Goal: Information Seeking & Learning: Learn about a topic

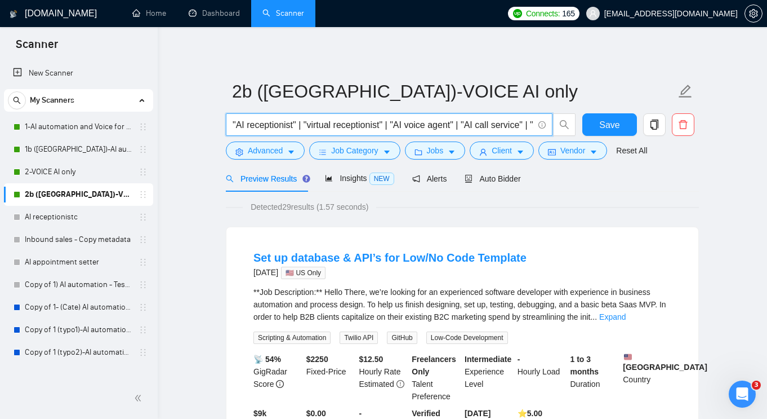
click at [402, 127] on input ""AI receptionist" | "virtual receptionist" | "AI voice agent" | "AI call servic…" at bounding box center [383, 125] width 301 height 14
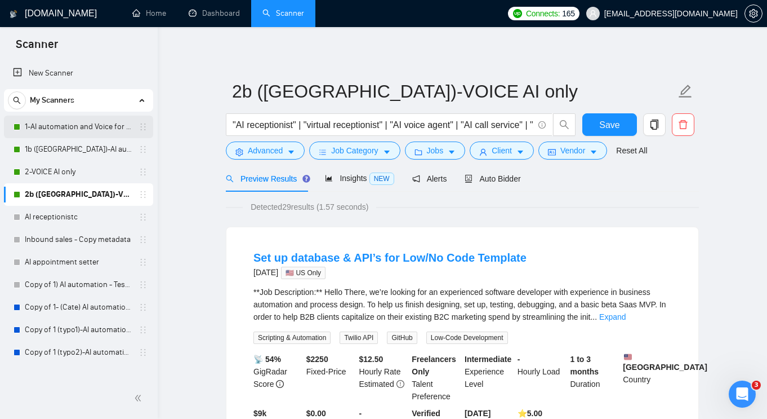
click at [75, 127] on link "1-AI automation and Voice for CRM & Booking" at bounding box center [78, 127] width 107 height 23
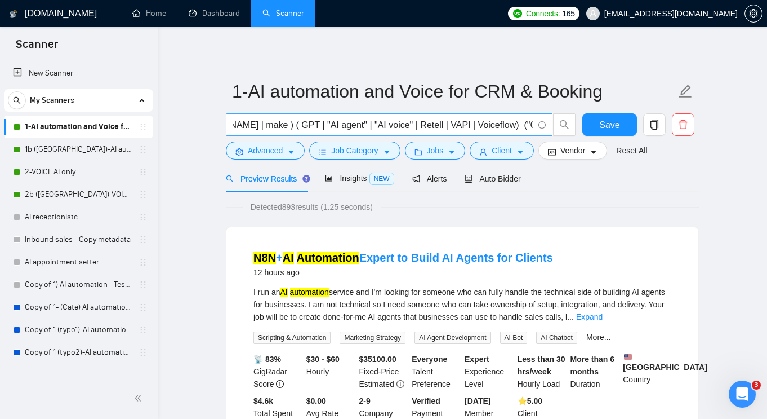
scroll to position [0, 237]
click at [351, 125] on input "("AI Automation" | Automat* | Automation | n8n | [DOMAIN_NAME] | make ) ( GPT |…" at bounding box center [383, 125] width 301 height 14
paste input ""AI voice""
click at [356, 124] on input "("AI Automation" | Automat* | Automation | n8n | [DOMAIN_NAME] | make ) ( GPT |…" at bounding box center [383, 125] width 301 height 14
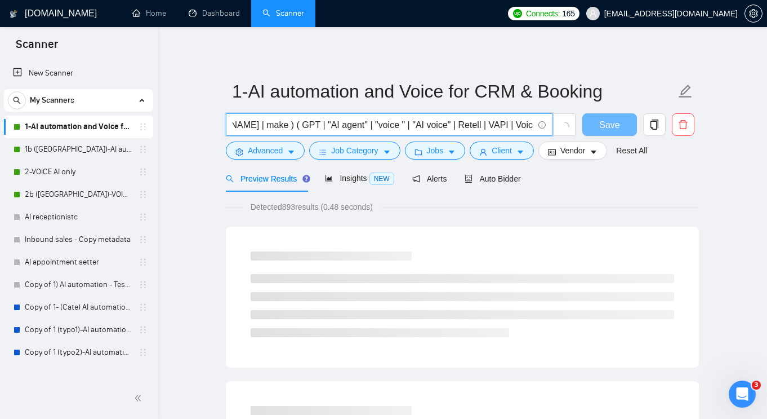
paste input "AI"
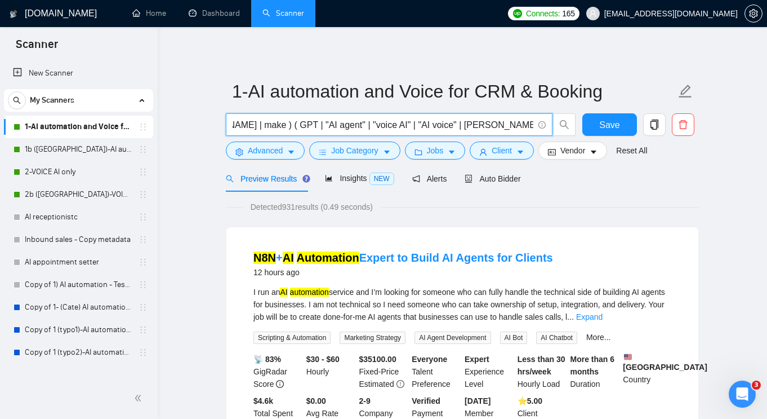
click at [378, 126] on input "("AI Automation" | Automat* | Automation | n8n | [DOMAIN_NAME] | make ) ( GPT |…" at bounding box center [383, 125] width 301 height 14
click at [377, 126] on input "("AI Automation" | Automat* | Automation | n8n | [DOMAIN_NAME] | make ) ( GPT |…" at bounding box center [383, 125] width 301 height 14
click at [390, 125] on input "("AI Automation" | Automat* | Automation | n8n | [DOMAIN_NAME] | make ) ( GPT |…" at bounding box center [383, 125] width 301 height 14
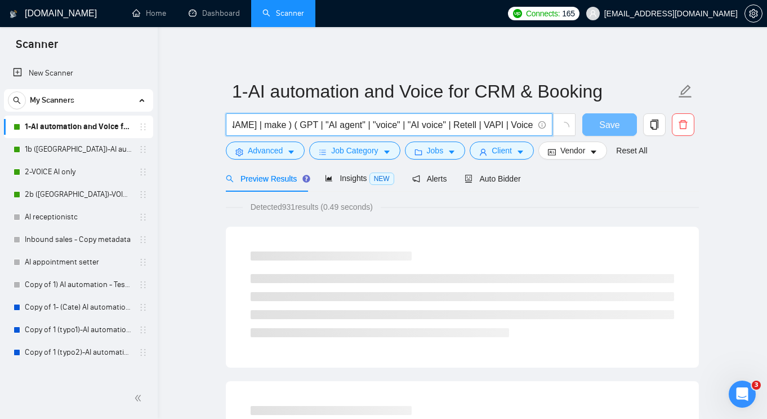
click at [390, 124] on input "("AI Automation" | Automat* | Automation | n8n | [DOMAIN_NAME] | make ) ( GPT |…" at bounding box center [383, 125] width 301 height 14
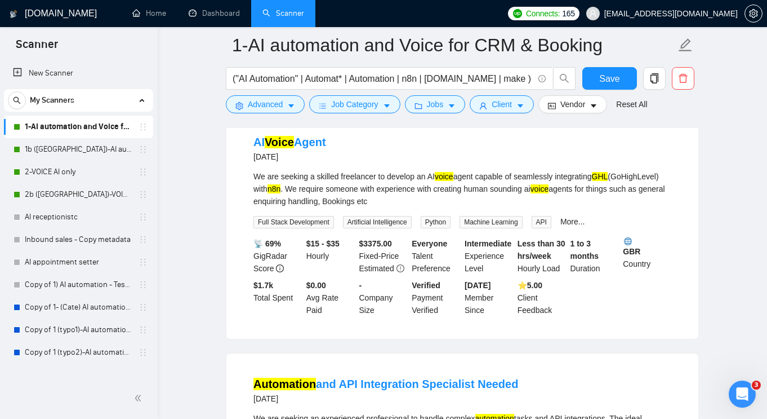
scroll to position [2240, 0]
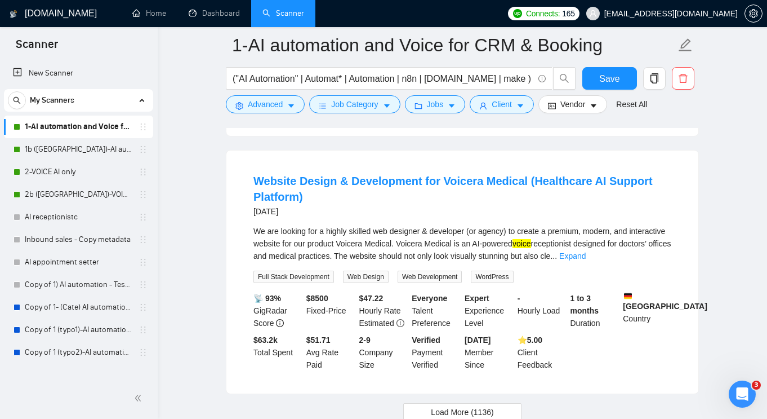
drag, startPoint x: 495, startPoint y: 273, endPoint x: 453, endPoint y: 253, distance: 46.1
click at [431, 247] on li "Website Design & Development for Voicera Medical (Healthcare AI Support Platfor…" at bounding box center [462, 272] width 445 height 216
click at [514, 262] on div "We are looking for a highly skilled web designer & developer (or agency) to cre…" at bounding box center [463, 243] width 418 height 37
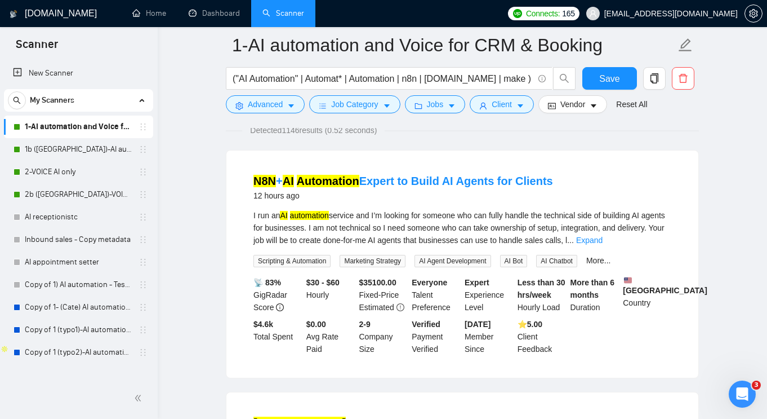
scroll to position [0, 0]
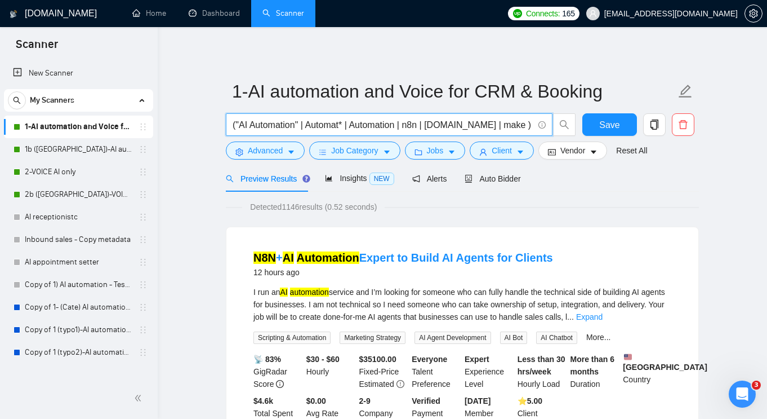
click at [416, 122] on input "("AI Automation" | Automat* | Automation | n8n | [DOMAIN_NAME] | make ) ( GPT |…" at bounding box center [383, 125] width 301 height 14
click at [411, 125] on input "("AI Automation" | Automat* | Automation | n8n | [DOMAIN_NAME] | make ) ( GPT |…" at bounding box center [383, 125] width 301 height 14
click at [421, 124] on input "("AI Automation" | Automat* | Automation | n8n | [DOMAIN_NAME] | make ) ( GPT |…" at bounding box center [383, 125] width 301 height 14
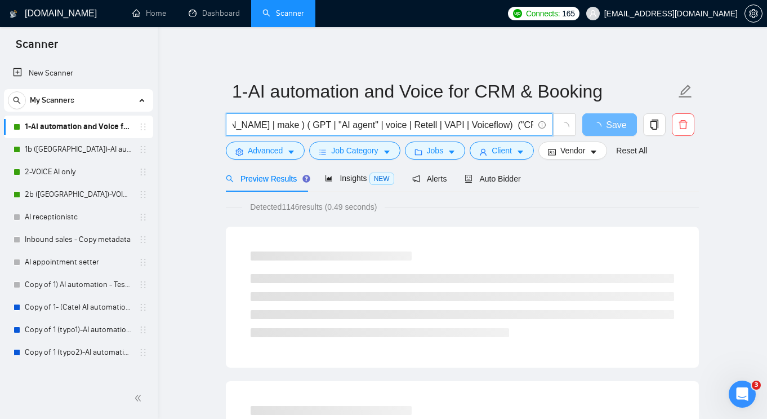
drag, startPoint x: 363, startPoint y: 126, endPoint x: 385, endPoint y: 125, distance: 21.4
click at [363, 126] on input "("AI Automation" | Automat* | Automation | n8n | [DOMAIN_NAME] | make ) ( GPT |…" at bounding box center [383, 125] width 301 height 14
click at [421, 129] on input "("AI Automation" | Automat* | Automation | n8n | [DOMAIN_NAME] | make ) ( GPT |…" at bounding box center [383, 125] width 301 height 14
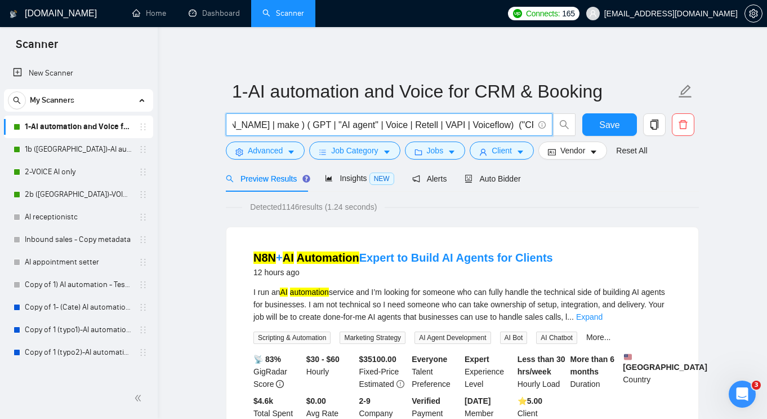
click at [421, 129] on input "("AI Automation" | Automat* | Automation | n8n | [DOMAIN_NAME] | make ) ( GPT |…" at bounding box center [383, 125] width 301 height 14
click at [464, 122] on input "("AI Automation" | Automat* | Automation | n8n | [DOMAIN_NAME] | make ) ( GPT |…" at bounding box center [383, 125] width 301 height 14
click at [428, 127] on input "("AI Automation" | Automat* | Automation | n8n | [DOMAIN_NAME] | make ) ( GPT |…" at bounding box center [383, 125] width 301 height 14
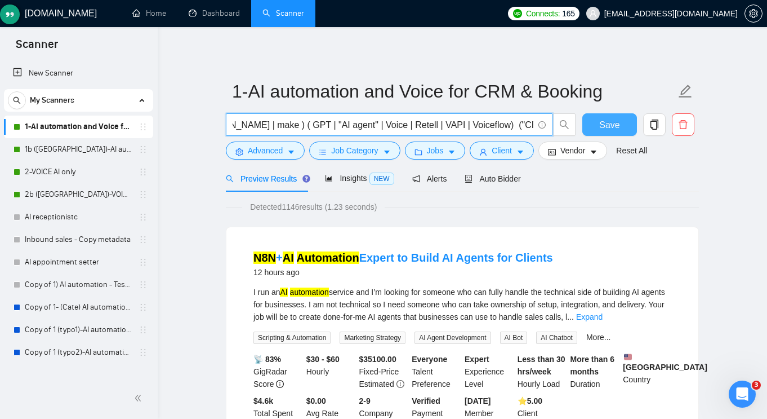
type input "("AI Automation" | Automat* | Automation | n8n | [DOMAIN_NAME] | make ) ( GPT |…"
click at [591, 123] on button "Save" at bounding box center [610, 124] width 55 height 23
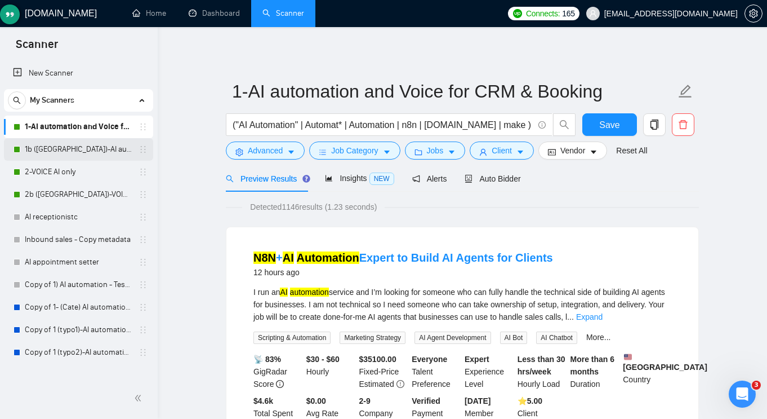
click at [76, 154] on link "1b ([GEOGRAPHIC_DATA])-AI automation and Voice for CRM & Booking" at bounding box center [78, 149] width 107 height 23
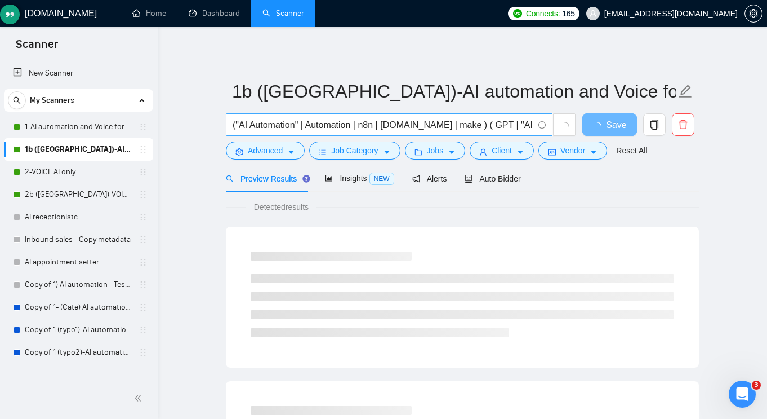
click at [383, 125] on input "("AI Automation" | Automation | n8n | [DOMAIN_NAME] | make ) ( GPT | "AI agent"…" at bounding box center [383, 125] width 301 height 14
paste input "* | Automation | n8n | [DOMAIN_NAME] | make ) ( GPT | "AI agent" | Voice"
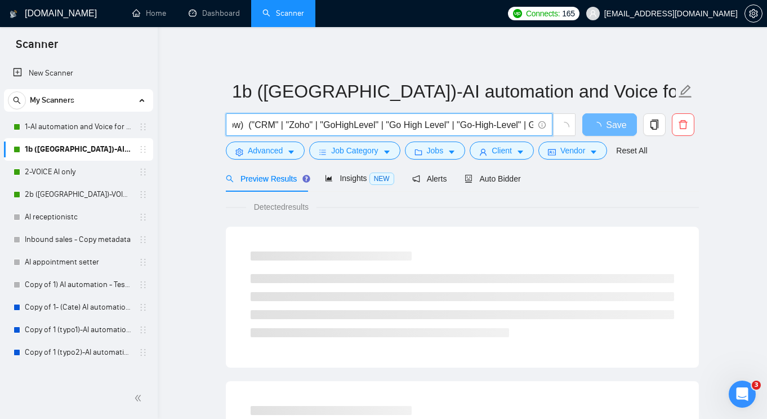
type input "("AI Automation" | Automat* | Automation | n8n | [DOMAIN_NAME] | make ) ( GPT |…"
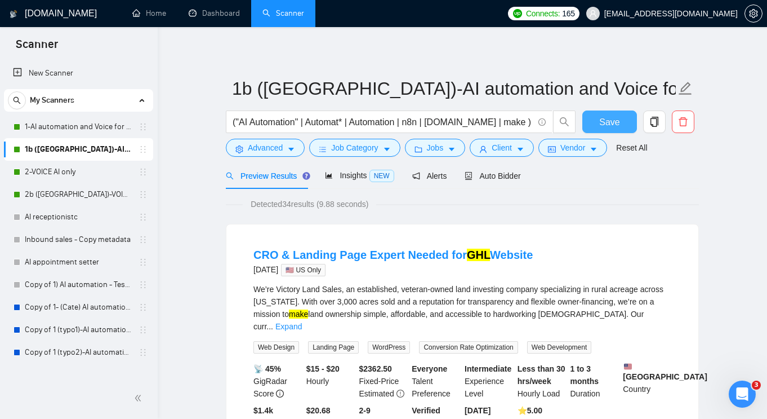
click at [614, 119] on span "Save" at bounding box center [610, 122] width 20 height 14
click at [82, 128] on link "1-AI automation and Voice for CRM & Booking" at bounding box center [78, 127] width 107 height 23
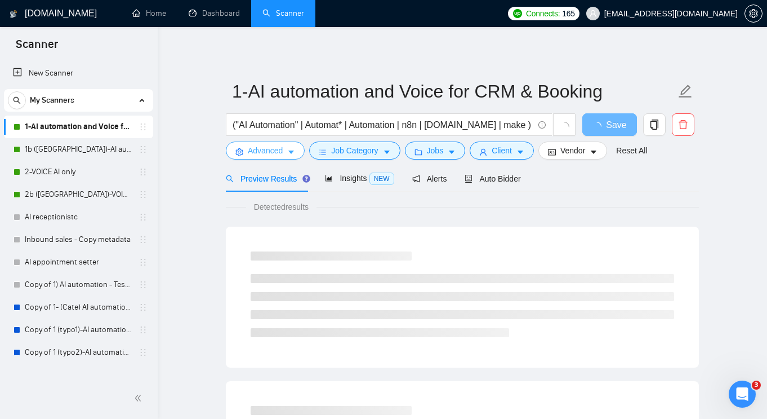
click at [295, 150] on icon "caret-down" at bounding box center [291, 152] width 8 height 8
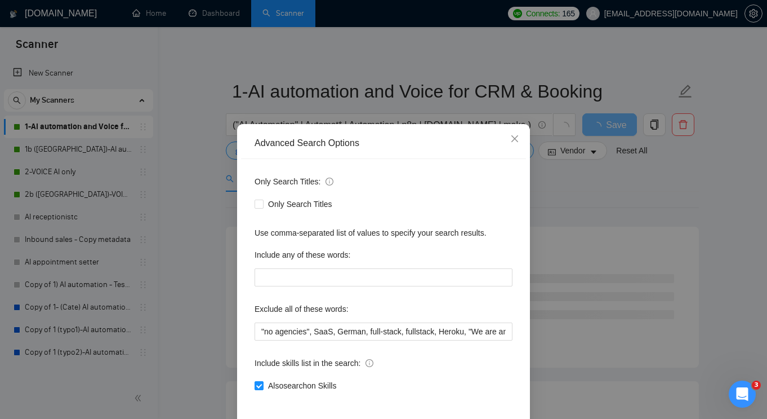
click at [194, 149] on div "Advanced Search Options Only Search Titles: Only Search Titles Use comma-separa…" at bounding box center [383, 209] width 767 height 419
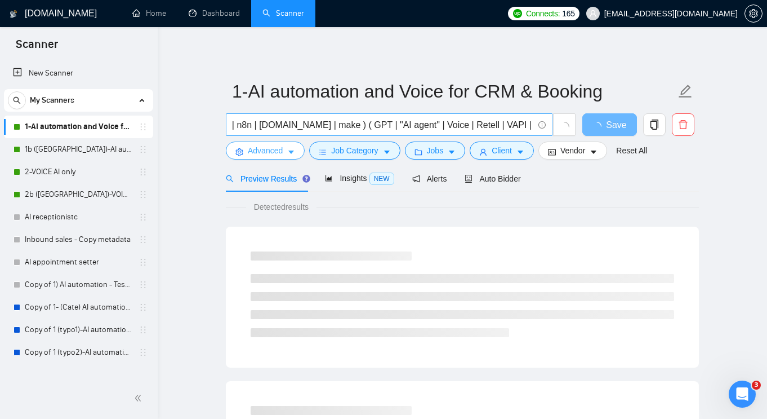
scroll to position [0, 197]
drag, startPoint x: 311, startPoint y: 126, endPoint x: 364, endPoint y: 126, distance: 53.0
click at [364, 126] on input "("AI Automation" | Automat* | Automation | n8n | [DOMAIN_NAME] | make ) ( GPT |…" at bounding box center [383, 125] width 301 height 14
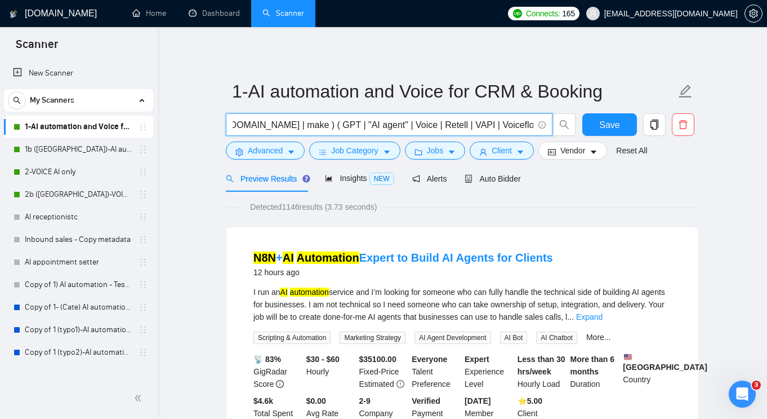
click at [381, 126] on input "("AI Automation" | Automat* | Automation | n8n | [DOMAIN_NAME] | make ) ( GPT |…" at bounding box center [383, 125] width 301 height 14
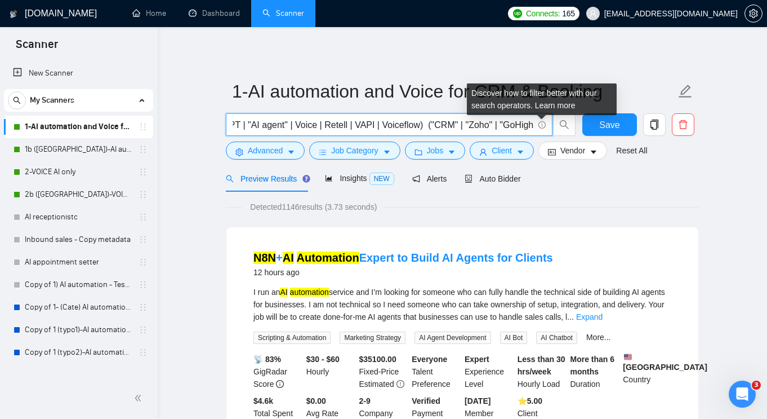
scroll to position [0, 347]
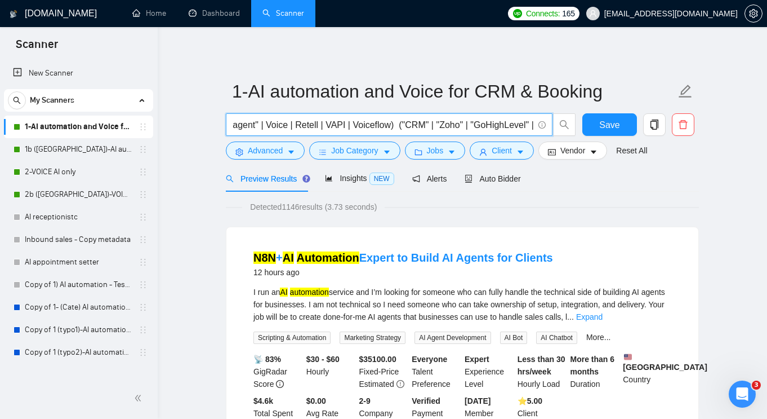
click at [369, 127] on input "("AI Automation" | Automat* | Automation | n8n | [DOMAIN_NAME] | make ) ( GPT |…" at bounding box center [383, 125] width 301 height 14
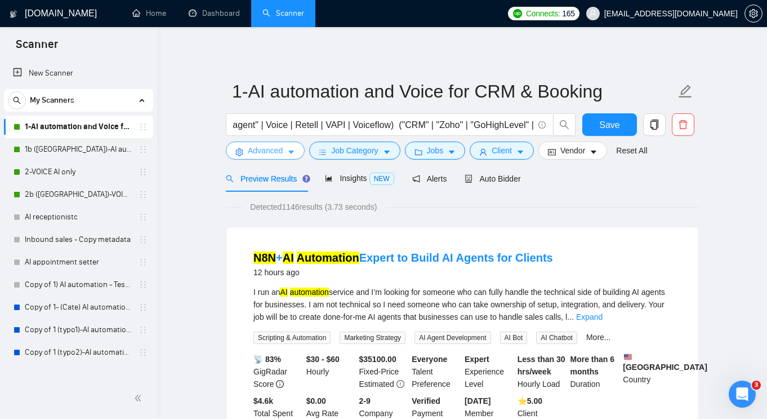
click at [290, 150] on icon "caret-down" at bounding box center [291, 152] width 8 height 8
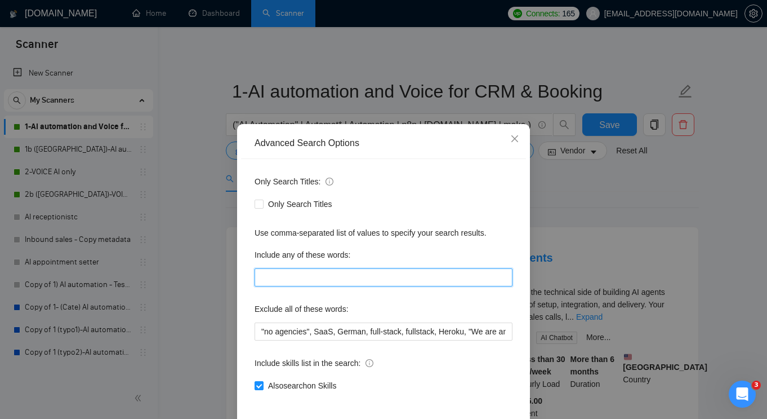
click at [289, 283] on input "text" at bounding box center [384, 277] width 258 height 18
paste input "( GPT | "AI agent" | Voice | [PERSON_NAME] | VAPI | Voiceflow)"
click at [432, 279] on input ""AI agent" | Voice | [PERSON_NAME] | VAPI | Voiceflow" at bounding box center [384, 277] width 258 height 18
click at [299, 276] on input ""AI agent" | Voice | [PERSON_NAME] | VAPI | Voiceflow" at bounding box center [384, 277] width 258 height 18
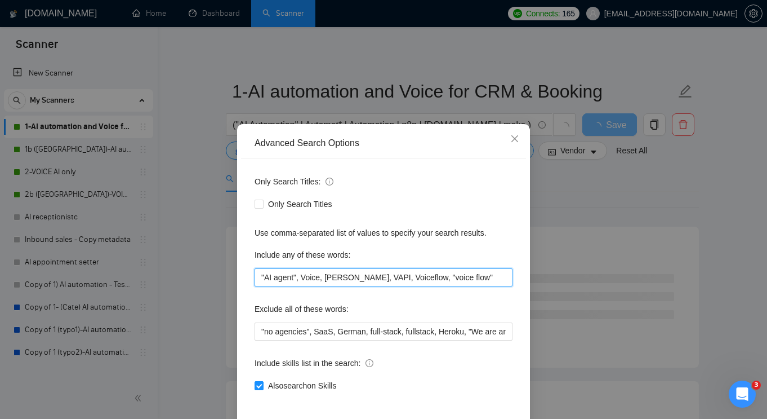
type input ""AI agent", Voice, [PERSON_NAME], VAPI, Voiceflow, "voice flow""
click at [405, 293] on div "Only Search Titles: Only Search Titles Use comma-separated list of values to sp…" at bounding box center [383, 290] width 285 height 263
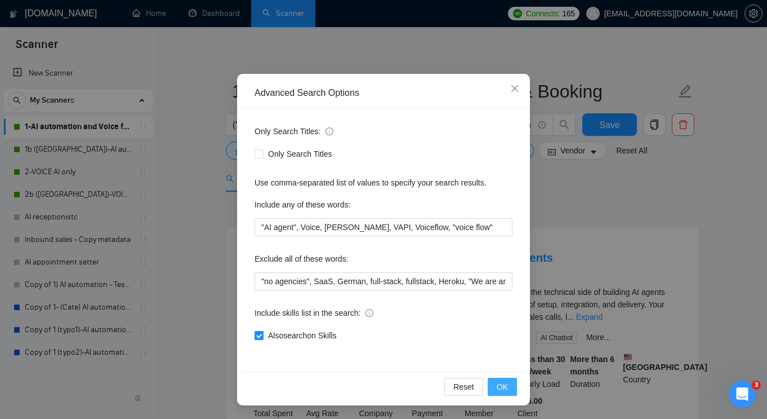
click at [502, 383] on span "OK" at bounding box center [502, 386] width 11 height 12
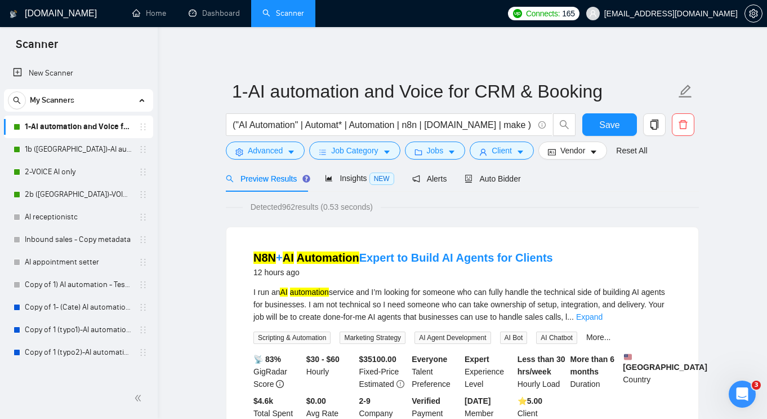
scroll to position [0, 0]
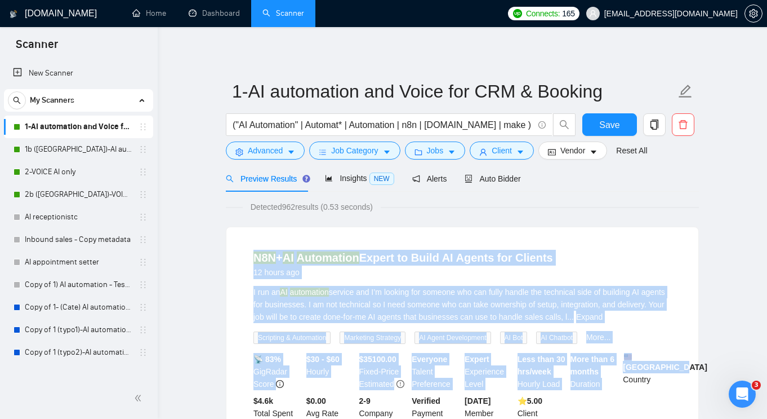
drag, startPoint x: 206, startPoint y: 223, endPoint x: 668, endPoint y: 358, distance: 480.9
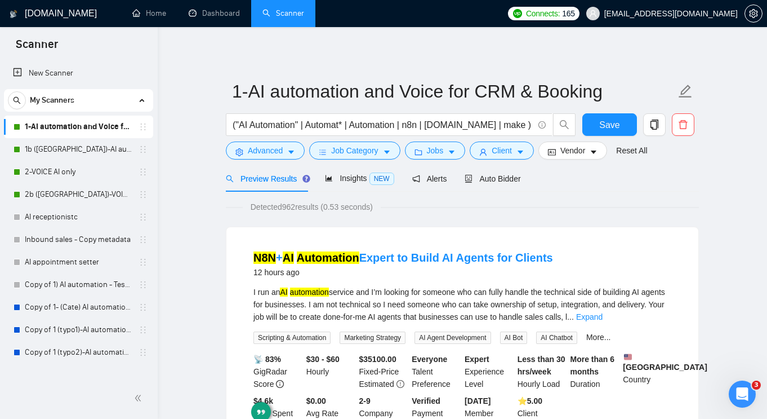
drag, startPoint x: 637, startPoint y: 251, endPoint x: 631, endPoint y: 248, distance: 7.6
click at [637, 251] on div "N8N + AI Automation Expert to Build AI Agents for Clients 12 hours ago" at bounding box center [463, 264] width 418 height 29
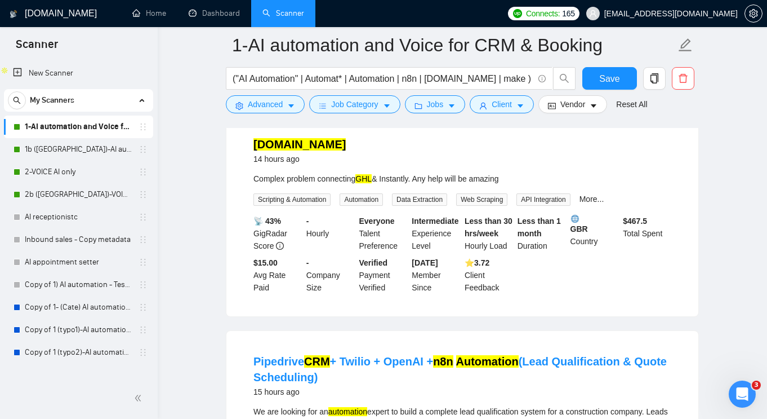
scroll to position [352, 0]
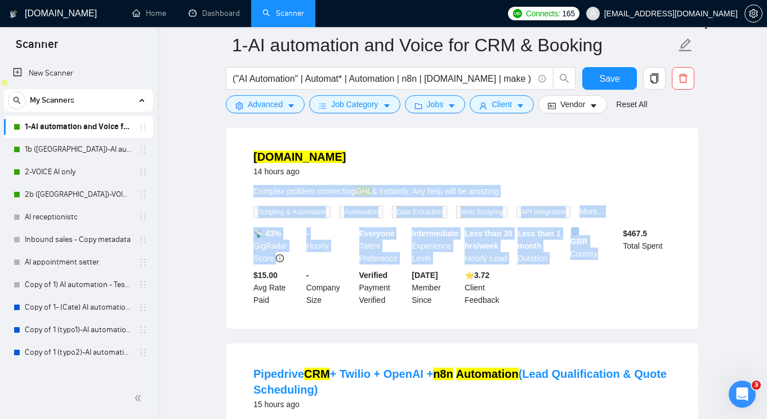
drag, startPoint x: 545, startPoint y: 181, endPoint x: 614, endPoint y: 326, distance: 160.0
click at [607, 323] on div "[DOMAIN_NAME] 14 hours ago Complex problem connecting GHL & Instantly. Any help…" at bounding box center [463, 227] width 472 height 202
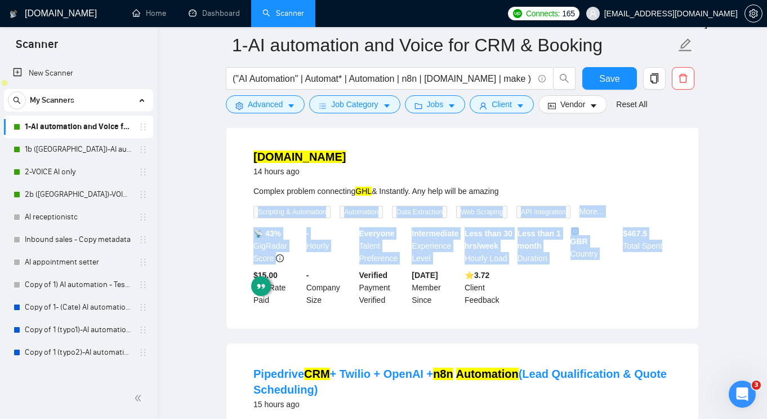
drag, startPoint x: 636, startPoint y: 330, endPoint x: 454, endPoint y: 216, distance: 214.7
click at [452, 212] on div "[DOMAIN_NAME] 14 hours ago Complex problem connecting GHL & Instantly. Any help…" at bounding box center [463, 227] width 472 height 202
drag, startPoint x: 561, startPoint y: 295, endPoint x: 593, endPoint y: 317, distance: 39.1
click at [562, 296] on div "📡 43% GigRadar Score - Hourly Everyone Talent Preference Intermediate Experienc…" at bounding box center [462, 266] width 423 height 79
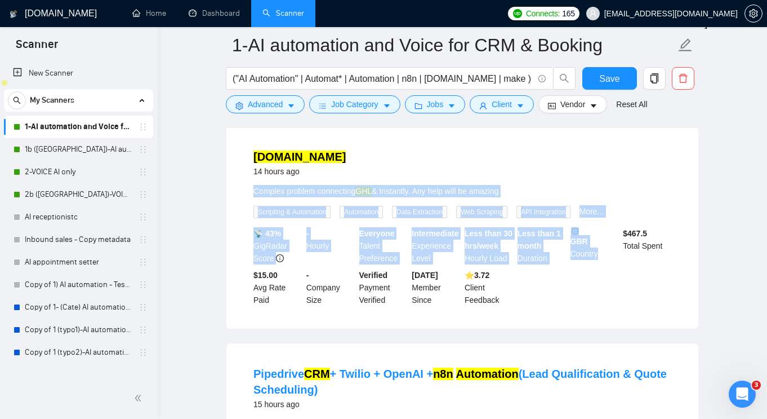
drag, startPoint x: 593, startPoint y: 317, endPoint x: 396, endPoint y: 183, distance: 238.5
click at [397, 184] on li "[DOMAIN_NAME] 14 hours ago Complex problem connecting GHL & Instantly. Any help…" at bounding box center [462, 227] width 445 height 175
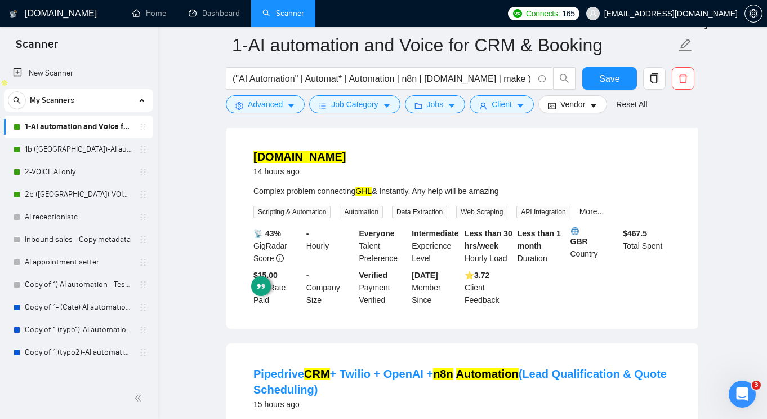
drag, startPoint x: 401, startPoint y: 168, endPoint x: 407, endPoint y: 177, distance: 11.3
click at [401, 168] on div "[DOMAIN_NAME] 14 hours ago" at bounding box center [463, 163] width 418 height 29
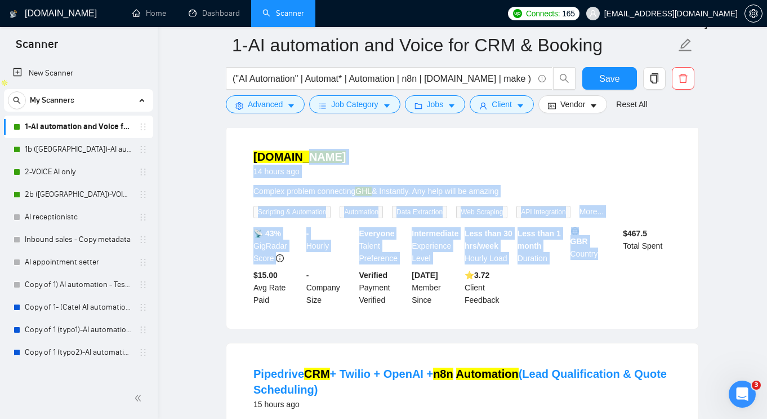
drag, startPoint x: 407, startPoint y: 177, endPoint x: 613, endPoint y: 319, distance: 249.6
click at [619, 315] on li "[DOMAIN_NAME] 14 hours ago Complex problem connecting GHL & Instantly. Any help…" at bounding box center [462, 227] width 445 height 175
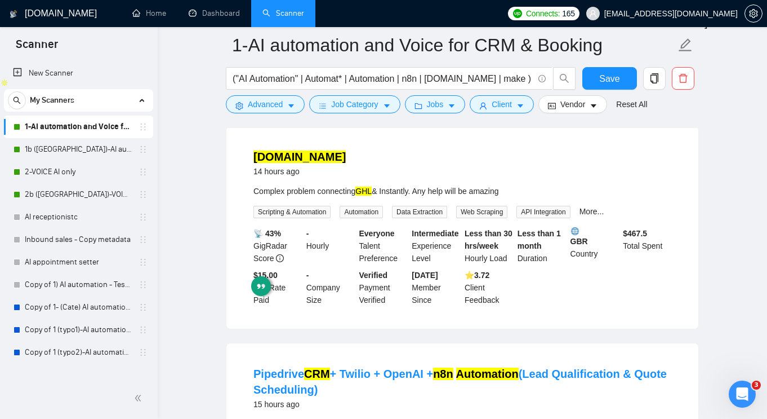
drag, startPoint x: 585, startPoint y: 320, endPoint x: 468, endPoint y: 323, distance: 117.8
click at [582, 315] on li "[DOMAIN_NAME] 14 hours ago Complex problem connecting GHL & Instantly. Any help…" at bounding box center [462, 227] width 445 height 175
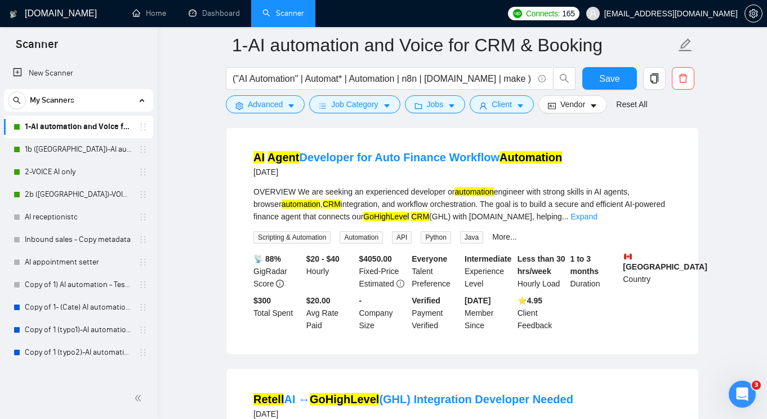
scroll to position [1548, 0]
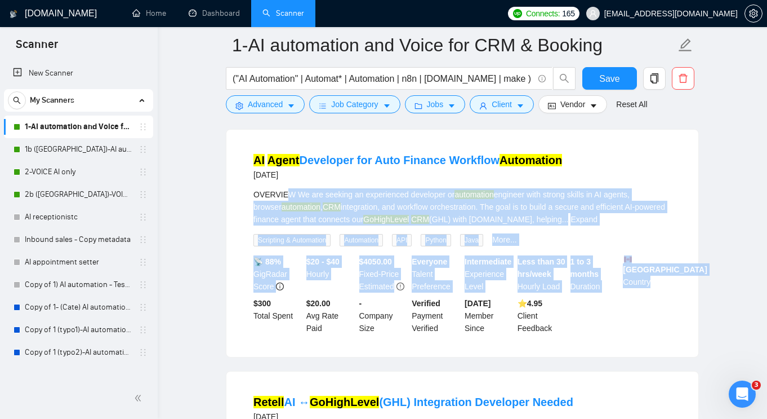
drag, startPoint x: 590, startPoint y: 319, endPoint x: 304, endPoint y: 215, distance: 304.3
click at [289, 213] on li "AI Agent Developer for Auto Finance Workflow Automation [DATE] OVERVIEW We are …" at bounding box center [462, 243] width 445 height 200
click at [380, 218] on div "OVERVIEW We are seeking an experienced developer or automation engineer with st…" at bounding box center [463, 206] width 418 height 37
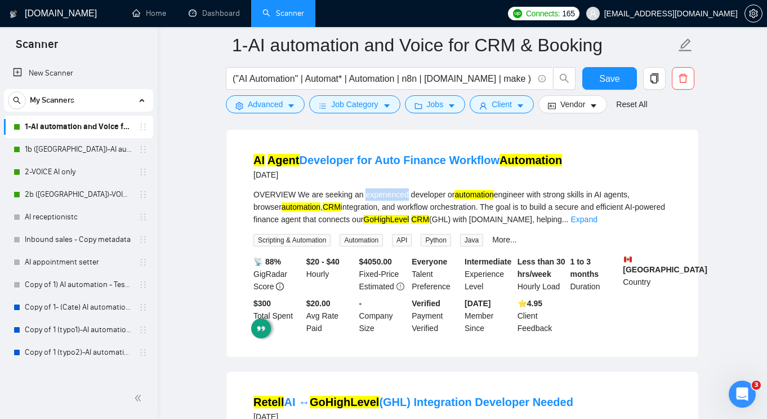
click at [380, 218] on div "OVERVIEW We are seeking an experienced developer or automation engineer with st…" at bounding box center [463, 206] width 418 height 37
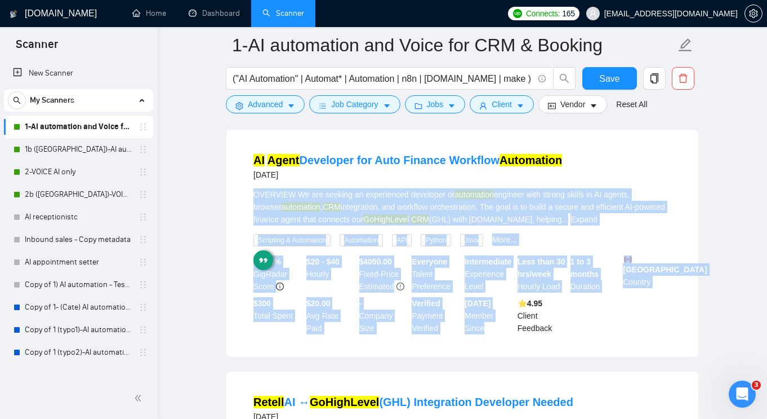
drag, startPoint x: 381, startPoint y: 218, endPoint x: 531, endPoint y: 341, distance: 194.1
click at [509, 343] on li "AI Agent Developer for Auto Finance Workflow Automation [DATE] OVERVIEW We are …" at bounding box center [462, 243] width 445 height 200
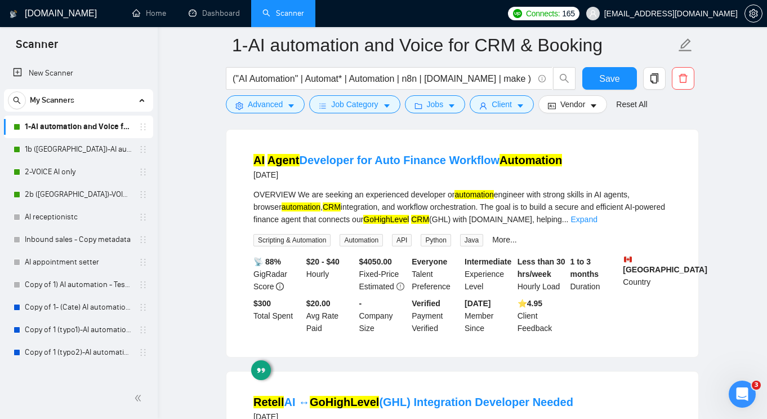
click at [572, 334] on div "📡 88% GigRadar Score $20 - $40 Hourly $ 4050.00 Fixed-Price Estimated Everyone …" at bounding box center [462, 294] width 423 height 79
click at [409, 224] on mark "GoHighLevel" at bounding box center [386, 219] width 46 height 9
drag, startPoint x: 433, startPoint y: 242, endPoint x: 470, endPoint y: 242, distance: 36.6
click at [470, 225] on div "OVERVIEW We are seeking an experienced developer or automation engineer with st…" at bounding box center [463, 206] width 418 height 37
click at [289, 211] on mark "automation" at bounding box center [301, 206] width 39 height 9
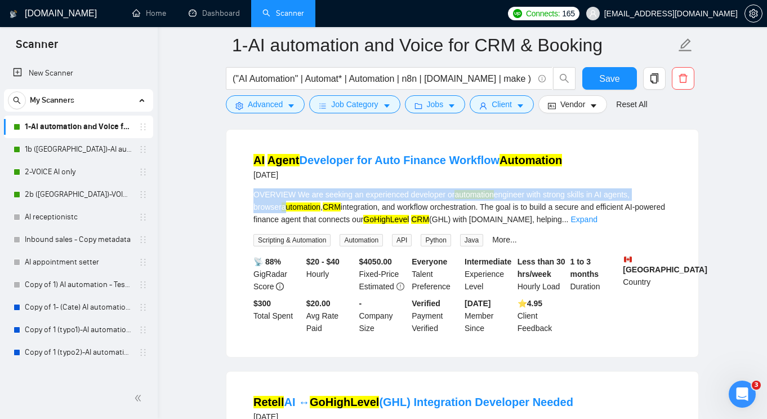
drag, startPoint x: 287, startPoint y: 228, endPoint x: 253, endPoint y: 218, distance: 35.5
click at [246, 217] on li "AI Agent Developer for Auto Finance Workflow Automation [DATE] OVERVIEW We are …" at bounding box center [462, 243] width 445 height 200
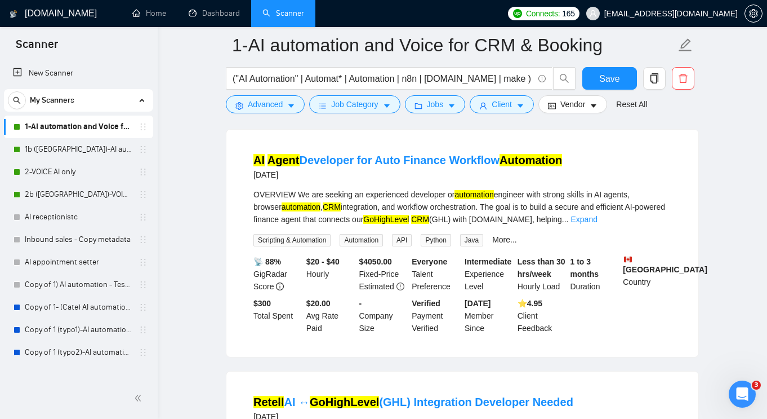
click at [266, 218] on div "OVERVIEW We are seeking an experienced developer or automation engineer with st…" at bounding box center [463, 206] width 418 height 37
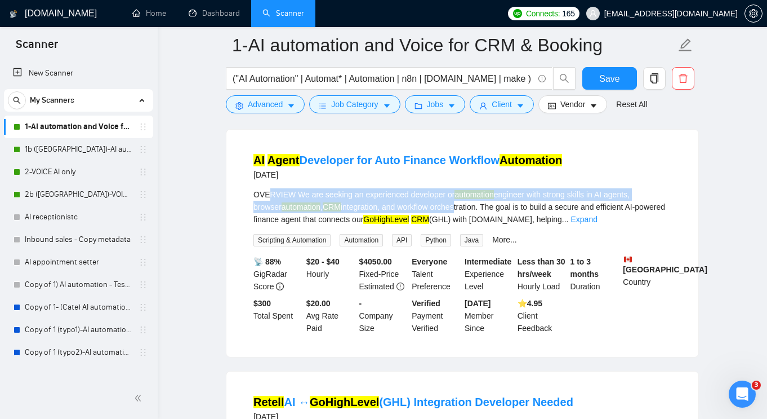
drag, startPoint x: 288, startPoint y: 219, endPoint x: 480, endPoint y: 227, distance: 191.2
click at [478, 225] on div "OVERVIEW We are seeking an experienced developer or automation engineer with st…" at bounding box center [463, 206] width 418 height 37
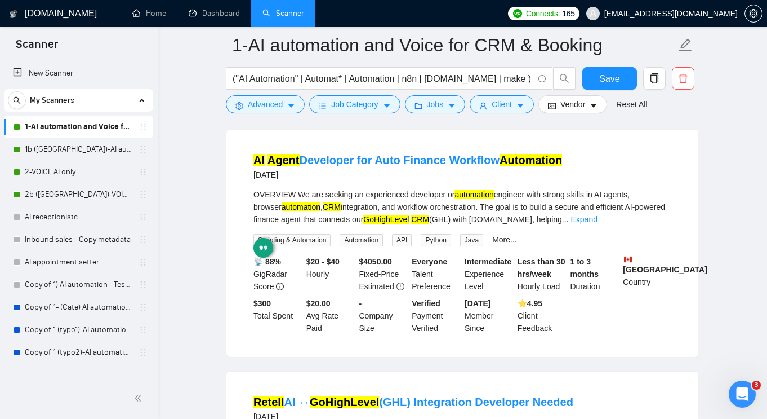
click at [487, 225] on div "OVERVIEW We are seeking an experienced developer or automation engineer with st…" at bounding box center [463, 206] width 418 height 37
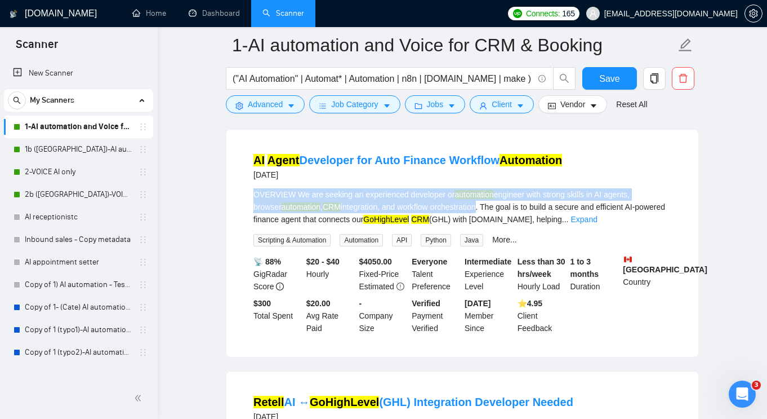
drag, startPoint x: 484, startPoint y: 227, endPoint x: 254, endPoint y: 211, distance: 231.0
click at [242, 210] on li "AI Agent Developer for Auto Finance Workflow Automation [DATE] OVERVIEW We are …" at bounding box center [462, 243] width 445 height 200
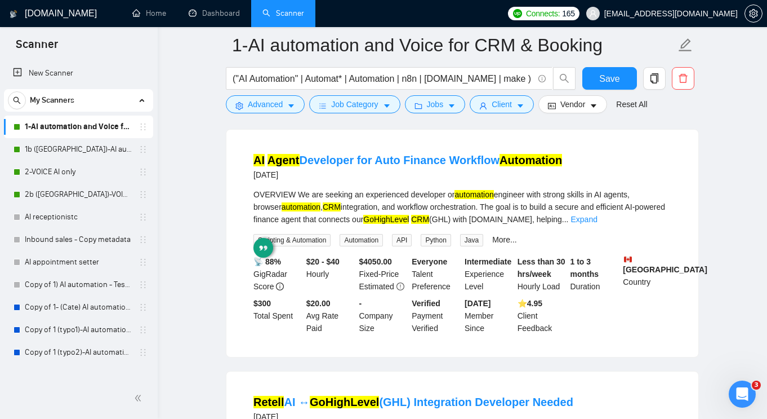
click at [503, 224] on div "OVERVIEW We are seeking an experienced developer or automation engineer with st…" at bounding box center [463, 206] width 418 height 37
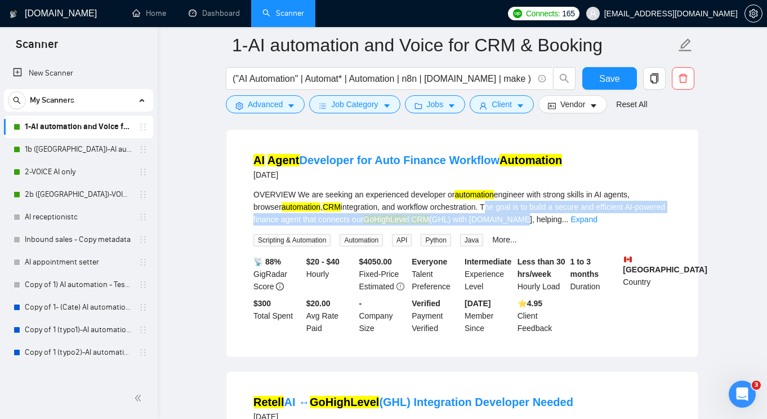
drag, startPoint x: 503, startPoint y: 224, endPoint x: 505, endPoint y: 238, distance: 13.6
click at [513, 225] on div "OVERVIEW We are seeking an experienced developer or automation engineer with st…" at bounding box center [463, 206] width 418 height 37
click at [499, 225] on div "OVERVIEW We are seeking an experienced developer or automation engineer with st…" at bounding box center [463, 206] width 418 height 37
drag, startPoint x: 499, startPoint y: 231, endPoint x: 520, endPoint y: 241, distance: 23.5
click at [551, 225] on div "OVERVIEW We are seeking an experienced developer or automation engineer with st…" at bounding box center [463, 206] width 418 height 37
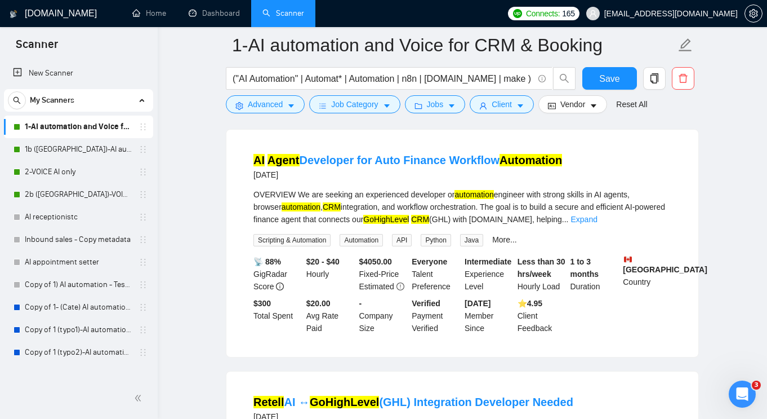
click at [434, 225] on div "OVERVIEW We are seeking an experienced developer or automation engineer with st…" at bounding box center [463, 206] width 418 height 37
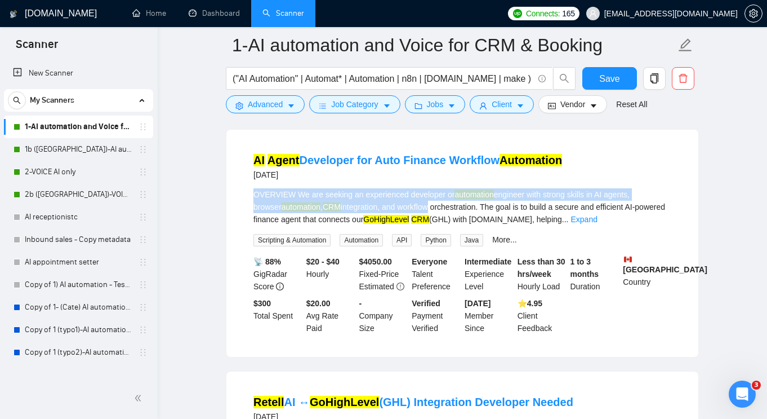
drag, startPoint x: 421, startPoint y: 228, endPoint x: 358, endPoint y: 222, distance: 62.8
click at [256, 213] on div "OVERVIEW We are seeking an experienced developer or automation engineer with st…" at bounding box center [463, 206] width 418 height 37
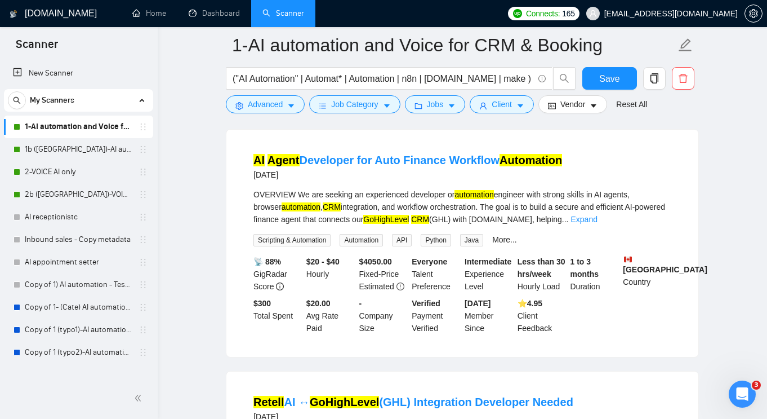
drag, startPoint x: 460, startPoint y: 229, endPoint x: 470, endPoint y: 229, distance: 9.6
click at [460, 225] on div "OVERVIEW We are seeking an experienced developer or automation engineer with st…" at bounding box center [463, 206] width 418 height 37
click at [470, 225] on div "OVERVIEW We are seeking an experienced developer or automation engineer with st…" at bounding box center [463, 206] width 418 height 37
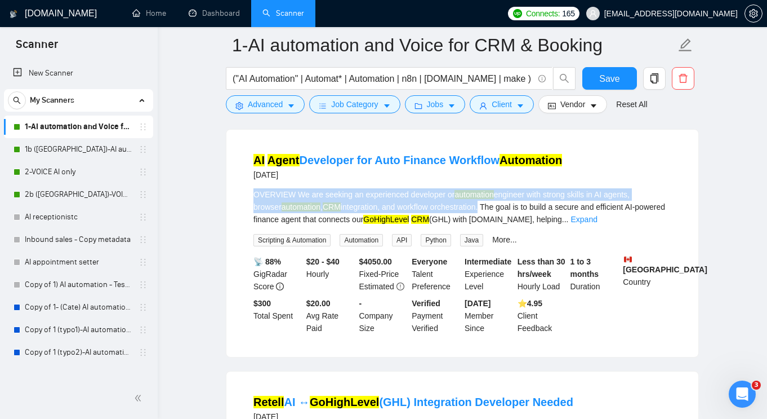
drag, startPoint x: 469, startPoint y: 229, endPoint x: 256, endPoint y: 212, distance: 213.6
click at [247, 212] on li "AI Agent Developer for Auto Finance Workflow Automation [DATE] OVERVIEW We are …" at bounding box center [462, 243] width 445 height 200
click at [260, 212] on div "OVERVIEW We are seeking an experienced developer or automation engineer with st…" at bounding box center [463, 206] width 418 height 37
drag, startPoint x: 260, startPoint y: 212, endPoint x: 483, endPoint y: 232, distance: 224.5
click at [483, 225] on div "OVERVIEW We are seeking an experienced developer or automation engineer with st…" at bounding box center [463, 206] width 418 height 37
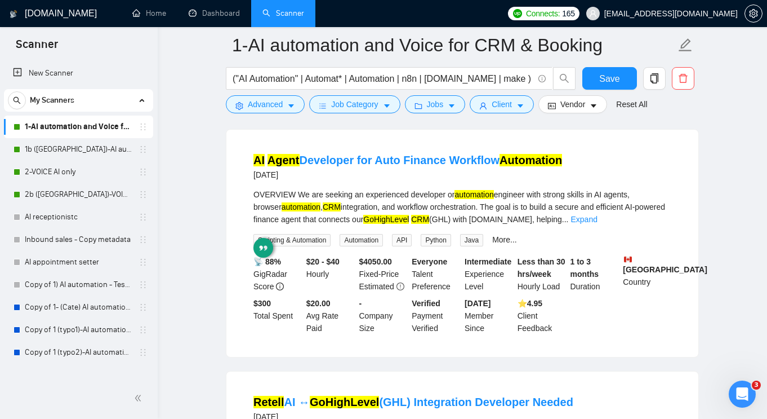
click at [495, 225] on div "OVERVIEW We are seeking an experienced developer or automation engineer with st…" at bounding box center [463, 206] width 418 height 37
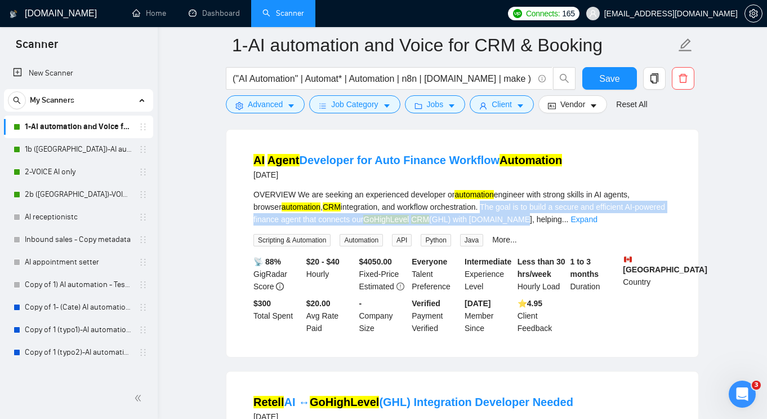
drag, startPoint x: 514, startPoint y: 237, endPoint x: 552, endPoint y: 242, distance: 38.1
click at [548, 225] on div "OVERVIEW We are seeking an experienced developer or automation engineer with st…" at bounding box center [463, 206] width 418 height 37
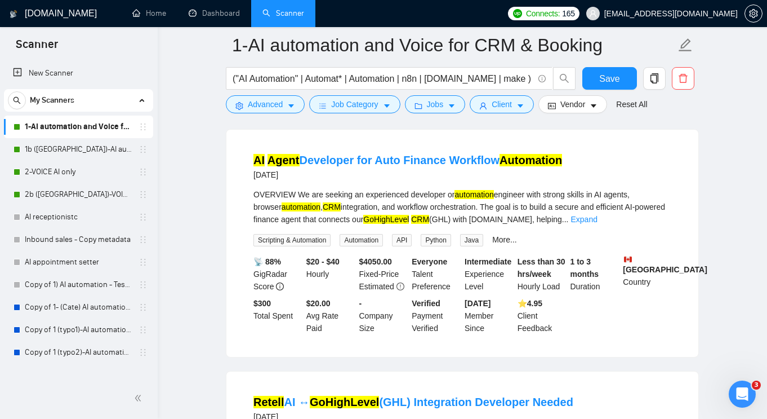
click at [582, 225] on div "OVERVIEW We are seeking an experienced developer or automation engineer with st…" at bounding box center [463, 206] width 418 height 37
drag, startPoint x: 557, startPoint y: 239, endPoint x: 471, endPoint y: 227, distance: 86.5
click at [497, 225] on div "OVERVIEW We are seeking an experienced developer or automation engineer with st…" at bounding box center [463, 206] width 418 height 37
click at [466, 225] on div "OVERVIEW We are seeking an experienced developer or automation engineer with st…" at bounding box center [463, 206] width 418 height 37
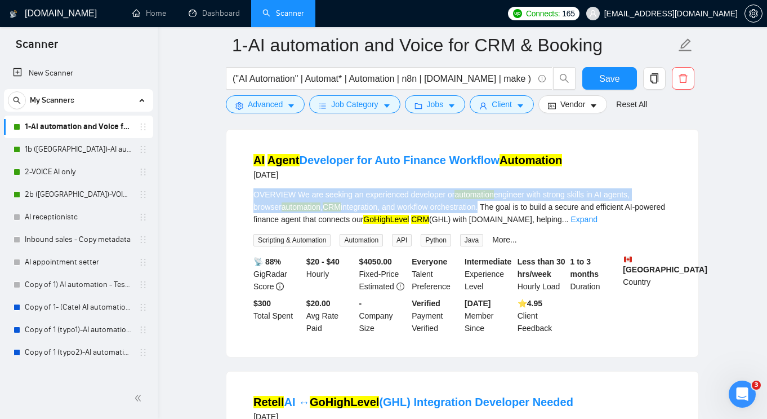
drag, startPoint x: 459, startPoint y: 227, endPoint x: 321, endPoint y: 224, distance: 137.5
click at [278, 219] on div "OVERVIEW We are seeking an experienced developer or automation engineer with st…" at bounding box center [463, 206] width 418 height 37
drag, startPoint x: 340, startPoint y: 225, endPoint x: 373, endPoint y: 242, distance: 37.3
click at [340, 211] on mark "CRM" at bounding box center [332, 206] width 18 height 9
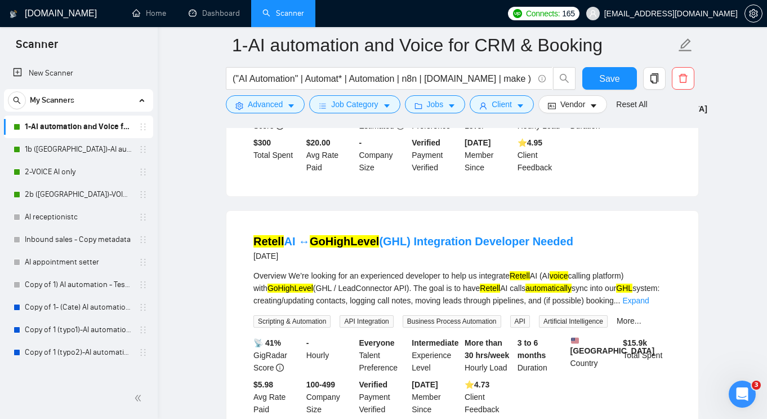
scroll to position [1823, 0]
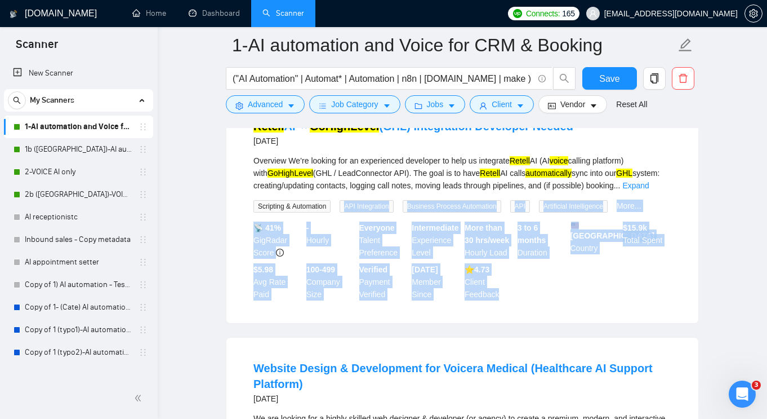
drag, startPoint x: 507, startPoint y: 336, endPoint x: 327, endPoint y: 221, distance: 212.9
click at [329, 228] on li "Retell AI ↔ GoHighLevel (GHL) Integration Developer Needed [DATE] Overview We’r…" at bounding box center [462, 209] width 445 height 200
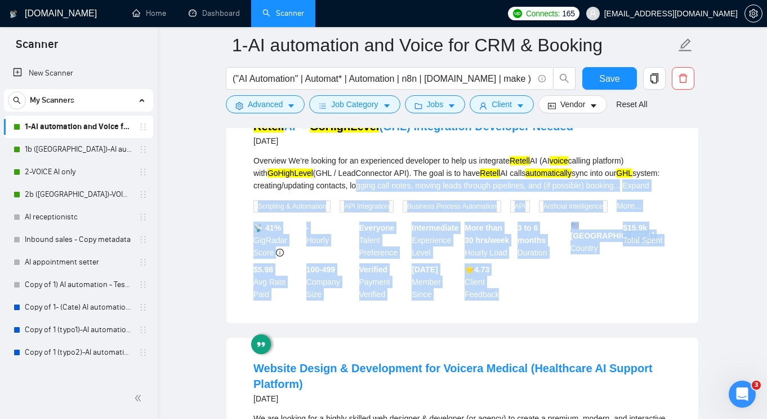
drag, startPoint x: 363, startPoint y: 214, endPoint x: 535, endPoint y: 331, distance: 207.7
click at [535, 309] on li "Retell AI ↔ GoHighLevel (GHL) Integration Developer Needed [DATE] Overview We’r…" at bounding box center [462, 209] width 445 height 200
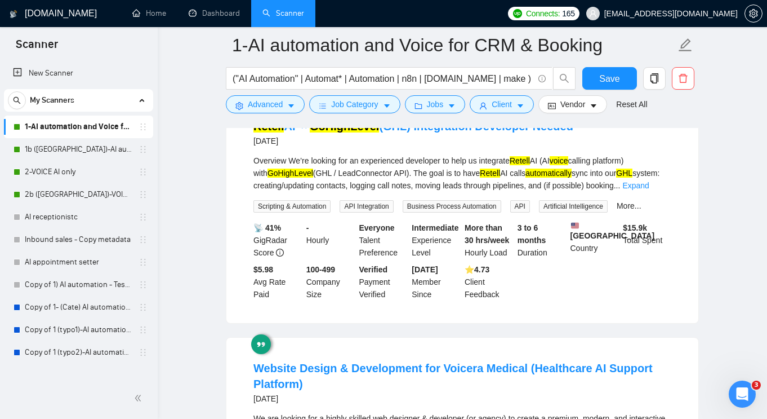
click at [547, 300] on div "📡 41% GigRadar Score - Hourly Everyone Talent Preference Intermediate Experienc…" at bounding box center [462, 260] width 423 height 79
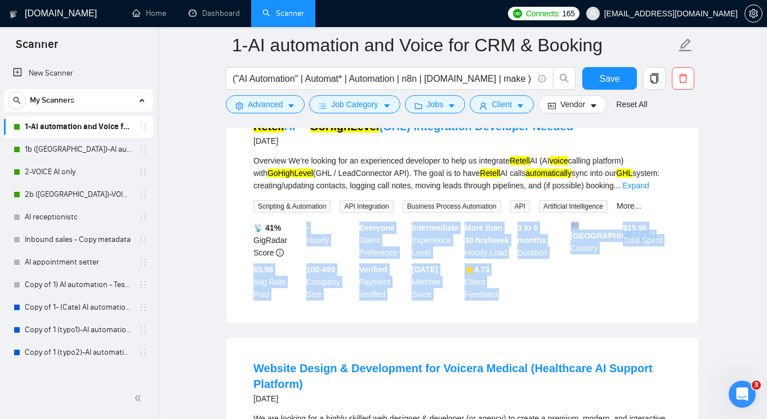
drag, startPoint x: 545, startPoint y: 326, endPoint x: 336, endPoint y: 230, distance: 230.7
click at [327, 243] on div "📡 41% GigRadar Score - Hourly Everyone Talent Preference Intermediate Experienc…" at bounding box center [462, 260] width 423 height 79
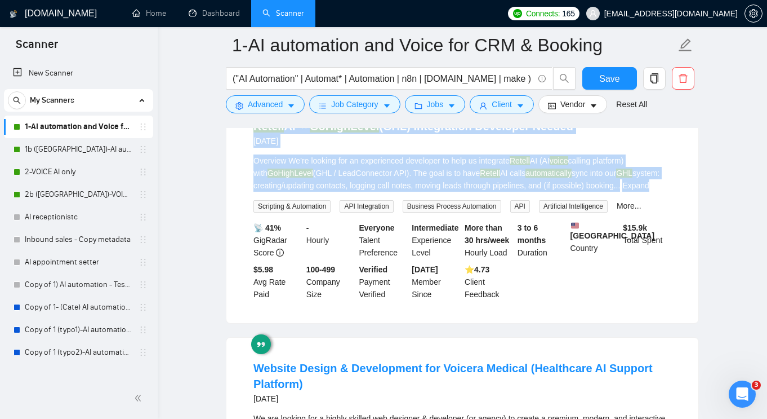
drag, startPoint x: 397, startPoint y: 217, endPoint x: 226, endPoint y: 127, distance: 192.8
click at [227, 128] on div "Retell AI ↔ GoHighLevel (GHL) Integration Developer Needed [DATE] Overview We’r…" at bounding box center [463, 209] width 472 height 227
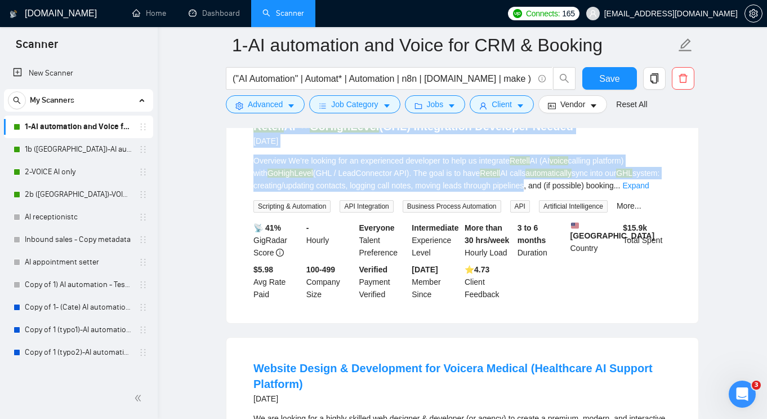
drag, startPoint x: 231, startPoint y: 138, endPoint x: 539, endPoint y: 212, distance: 317.1
click at [532, 212] on div "Retell AI ↔ GoHighLevel (GHL) Integration Developer Needed [DATE] Overview We’r…" at bounding box center [463, 209] width 472 height 227
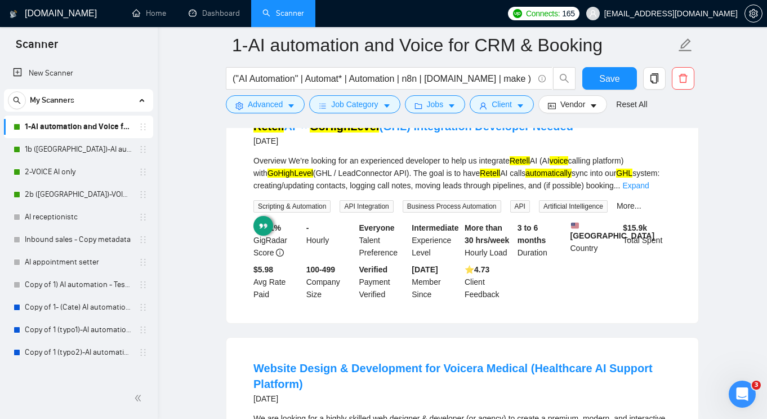
click at [557, 212] on div "Overview We’re looking for an experienced developer to help us integrate Retell…" at bounding box center [463, 183] width 418 height 58
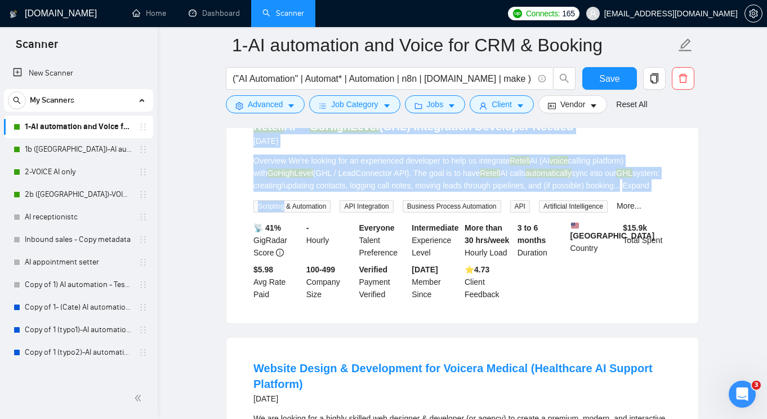
drag, startPoint x: 557, startPoint y: 214, endPoint x: 267, endPoint y: 141, distance: 299.2
click at [258, 137] on li "Retell AI ↔ GoHighLevel (GHL) Integration Developer Needed [DATE] Overview We’r…" at bounding box center [462, 209] width 445 height 200
click at [454, 190] on div "Overview We’re looking for an experienced developer to help us integrate Retell…" at bounding box center [463, 172] width 418 height 37
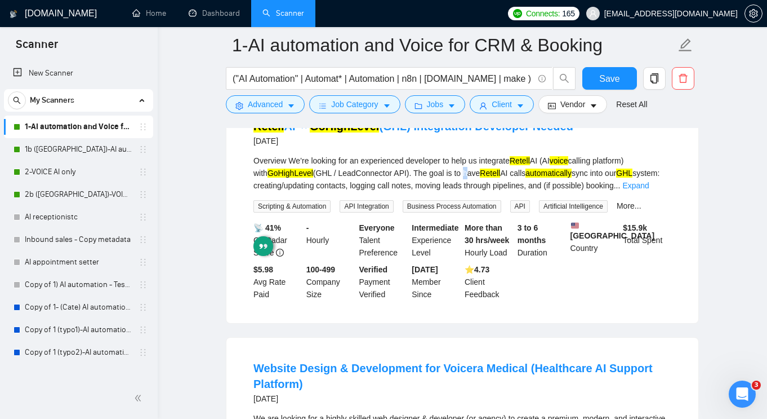
click at [454, 190] on div "Overview We’re looking for an experienced developer to help us integrate Retell…" at bounding box center [463, 172] width 418 height 37
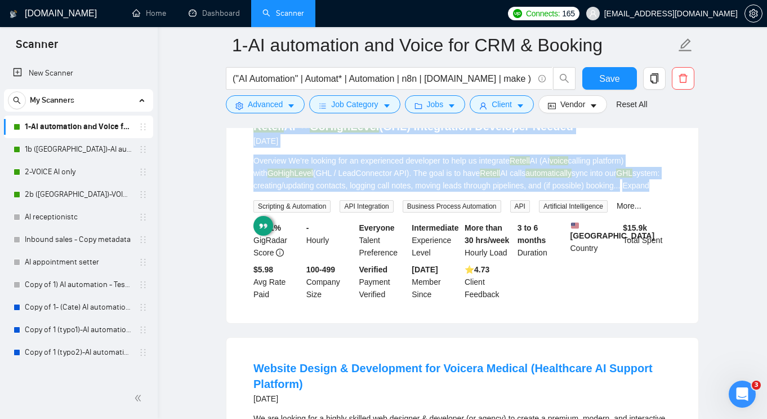
drag, startPoint x: 452, startPoint y: 190, endPoint x: 226, endPoint y: 136, distance: 232.3
click at [237, 133] on div "Retell AI ↔ GoHighLevel (GHL) Integration Developer Needed [DATE] Overview We’r…" at bounding box center [463, 209] width 472 height 227
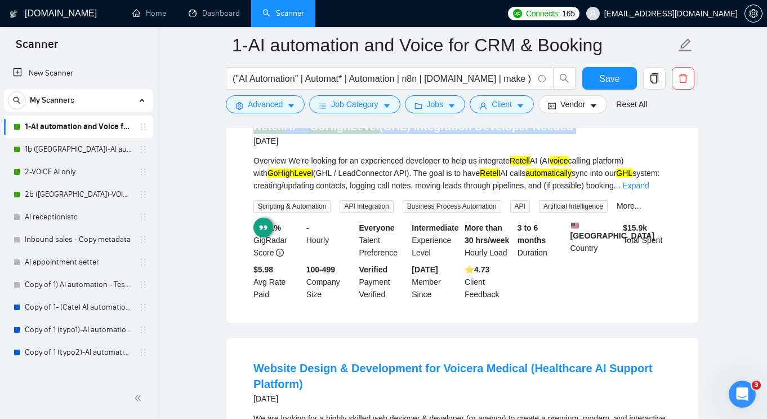
drag
click at [226, 137] on div "Retell AI ↔ GoHighLevel (GHL) Integration Developer Needed [DATE] Overview We’r…" at bounding box center [462, 209] width 473 height 228
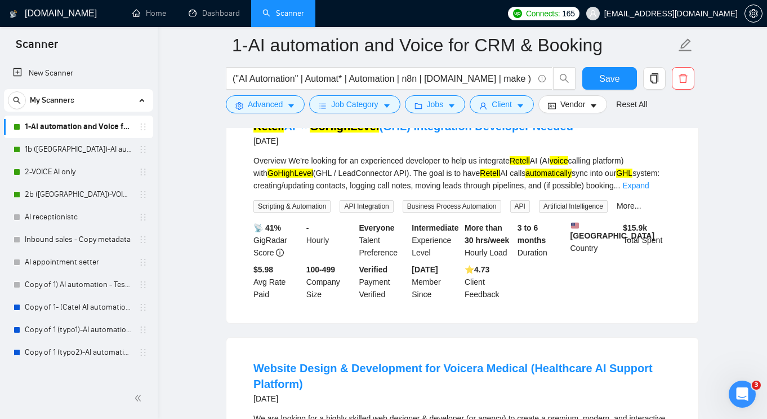
click at [517, 192] on div "Overview We’re looking for an experienced developer to help us integrate Retell…" at bounding box center [463, 172] width 418 height 37
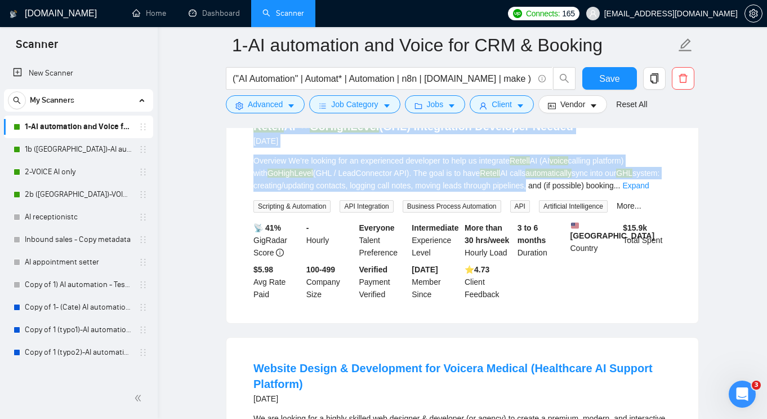
click at [247, 145] on li "Retell AI ↔ GoHighLevel (GHL) Integration Developer Needed [DATE] Overview We’r…" at bounding box center [462, 209] width 445 height 200
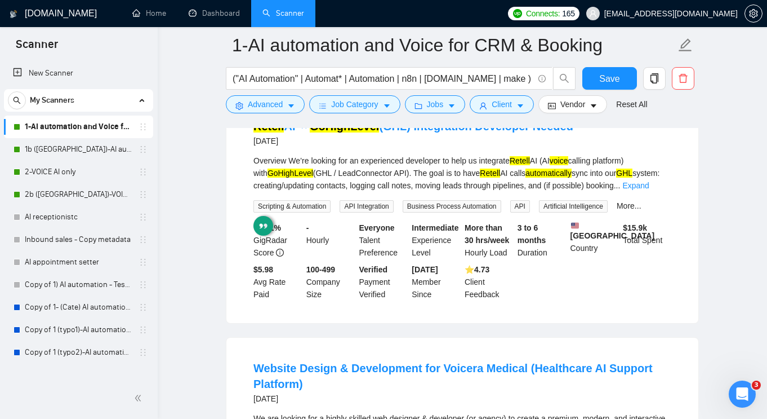
click at [248, 145] on li "Retell AI ↔ GoHighLevel (GHL) Integration Developer Needed [DATE] Overview We’r…" at bounding box center [462, 209] width 445 height 200
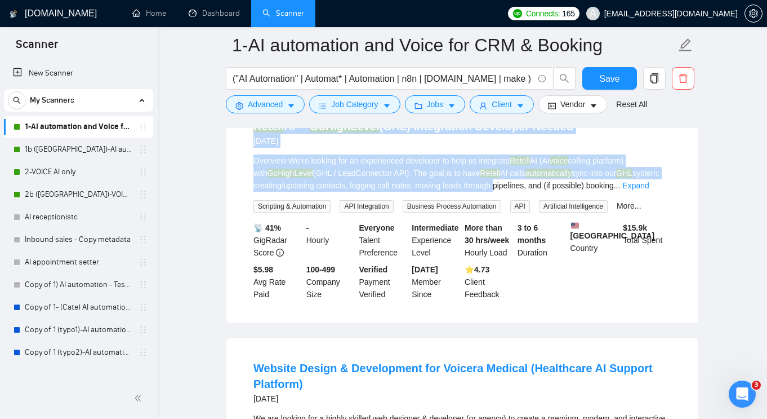
click at [496, 206] on li "Retell AI ↔ GoHighLevel (GHL) Integration Developer Needed [DATE] Overview We’r…" at bounding box center [462, 209] width 445 height 200
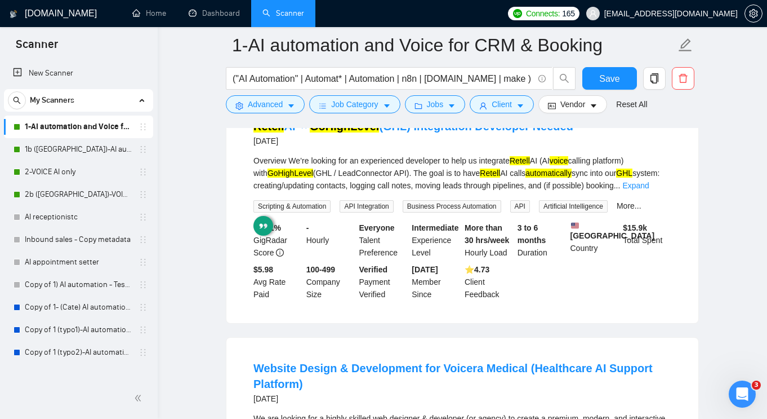
click at [514, 192] on div "Overview We’re looking for an experienced developer to help us integrate Retell…" at bounding box center [463, 172] width 418 height 37
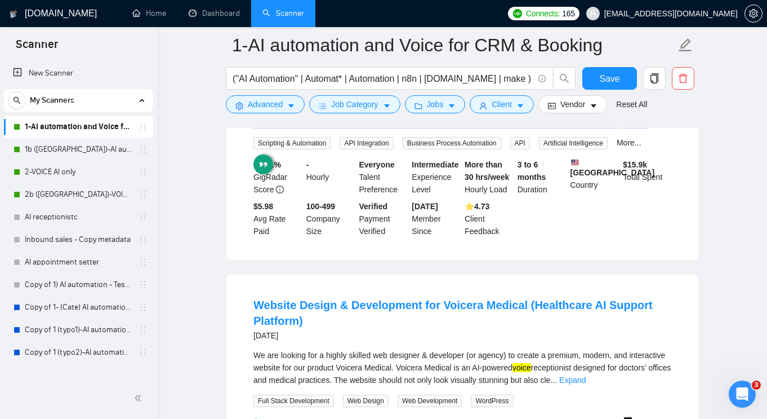
scroll to position [1908, 0]
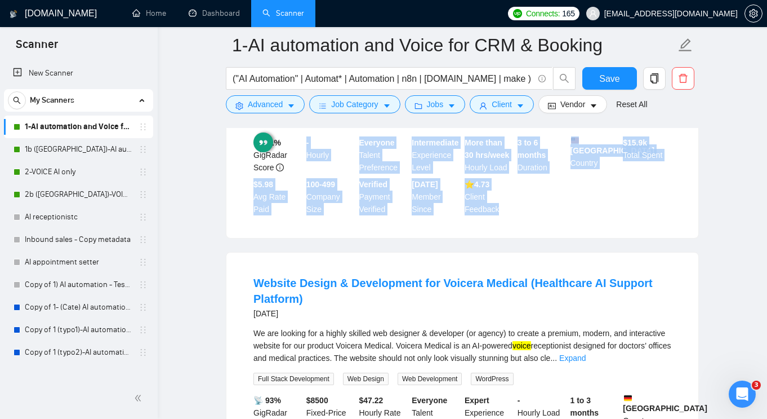
click at [500, 238] on div "Retell AI ↔ GoHighLevel (GHL) Integration Developer Needed [DATE] Overview We’r…" at bounding box center [463, 124] width 472 height 227
click at [309, 189] on div "Retell AI ↔ GoHighLevel (GHL) Integration Developer Needed [DATE] Overview We’r…" at bounding box center [463, 124] width 472 height 227
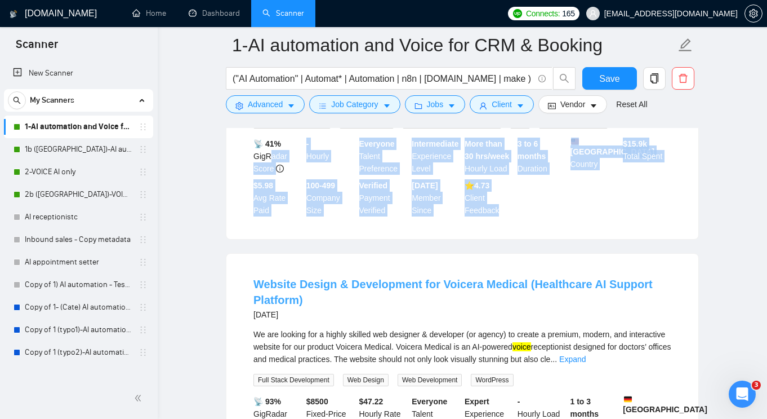
click at [277, 180] on div "Retell AI ↔ GoHighLevel (GHL) Integration Developer Needed [DATE] Overview We’r…" at bounding box center [462, 125] width 473 height 228
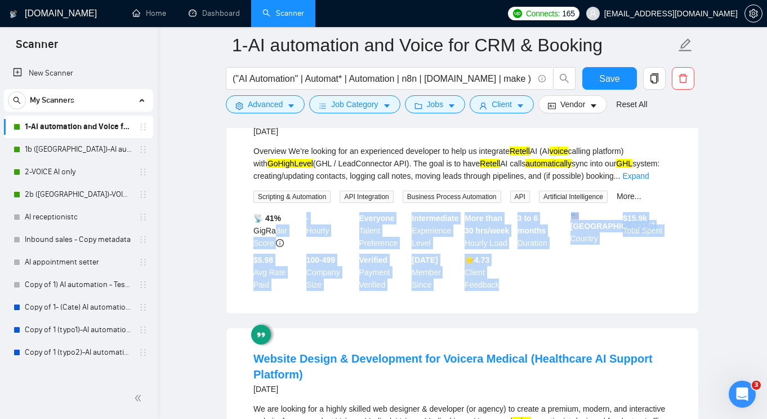
scroll to position [1799, 0]
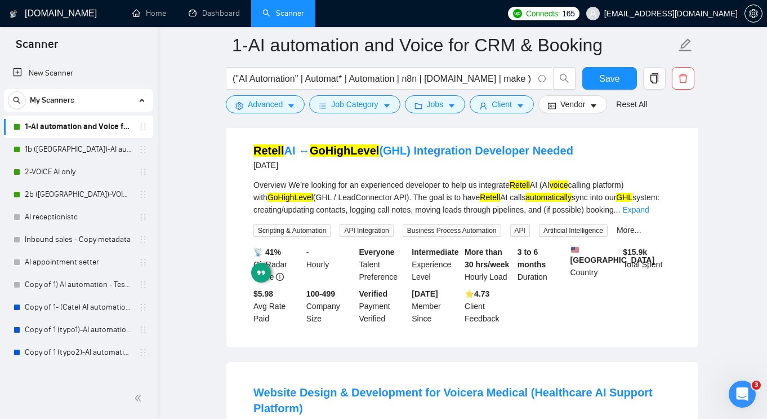
click at [382, 216] on div "Overview We’re looking for an experienced developer to help us integrate Retell…" at bounding box center [463, 197] width 418 height 37
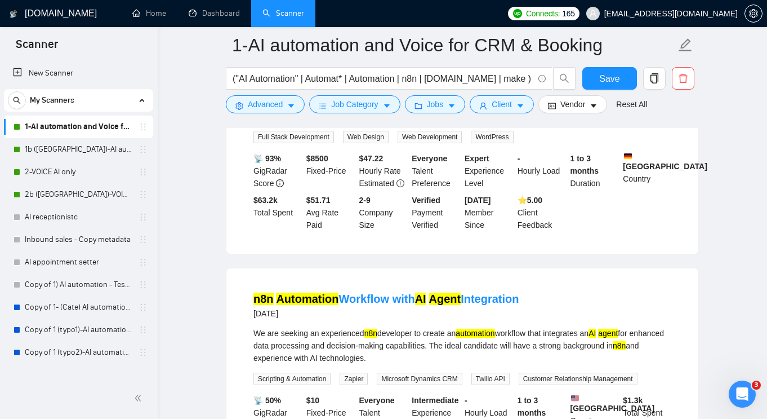
scroll to position [2146, 0]
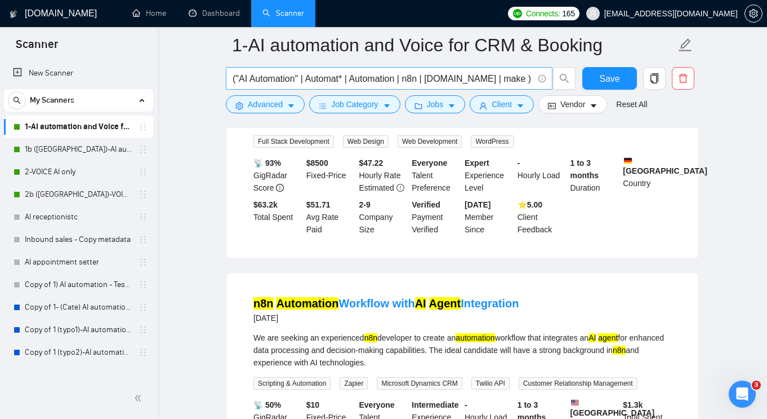
click at [359, 79] on input "("AI Automation" | Automat* | Automation | n8n | [DOMAIN_NAME] | make ) ( GPT |…" at bounding box center [383, 79] width 301 height 14
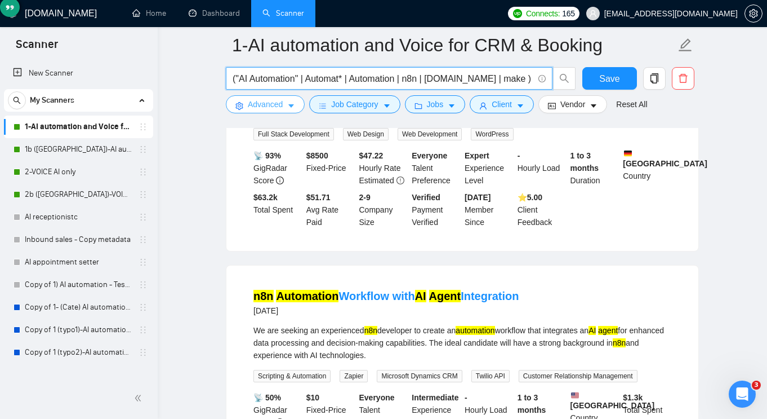
click at [282, 103] on span "Advanced" at bounding box center [265, 104] width 35 height 12
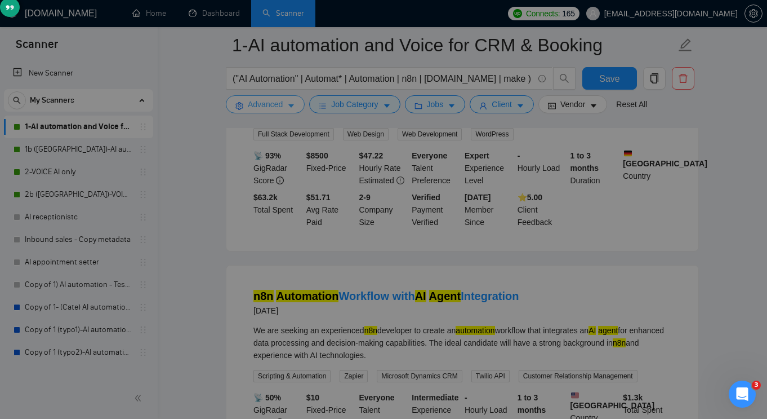
scroll to position [2154, 0]
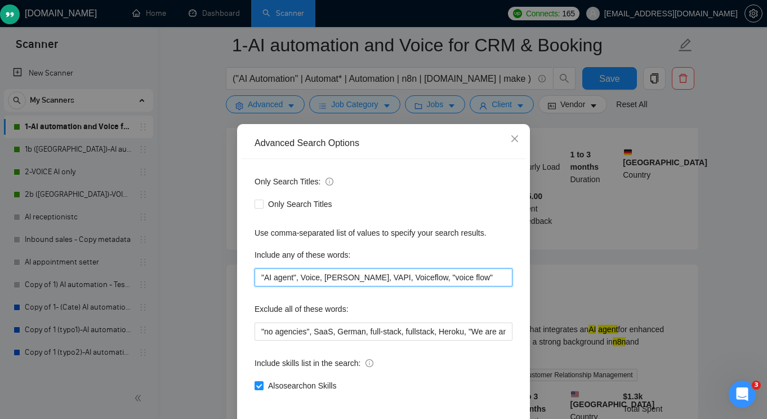
click at [314, 271] on input ""AI agent", Voice, [PERSON_NAME], VAPI, Voiceflow, "voice flow"" at bounding box center [384, 277] width 258 height 18
click at [313, 272] on input ""AI agent", Voice, [PERSON_NAME], VAPI, Voiceflow, "voice flow"" at bounding box center [384, 277] width 258 height 18
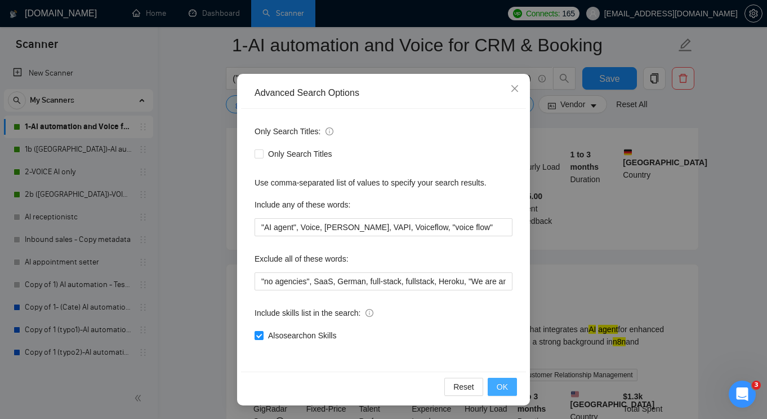
click at [496, 385] on button "OK" at bounding box center [502, 387] width 29 height 18
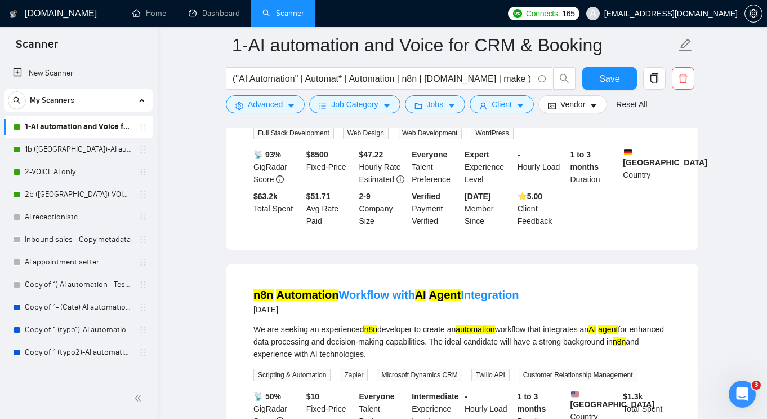
scroll to position [0, 0]
drag, startPoint x: 625, startPoint y: 77, endPoint x: 601, endPoint y: 88, distance: 27.0
click at [625, 77] on button "Save" at bounding box center [610, 78] width 55 height 23
click at [70, 145] on link "1b ([GEOGRAPHIC_DATA])-AI automation and Voice for CRM & Booking" at bounding box center [78, 149] width 107 height 23
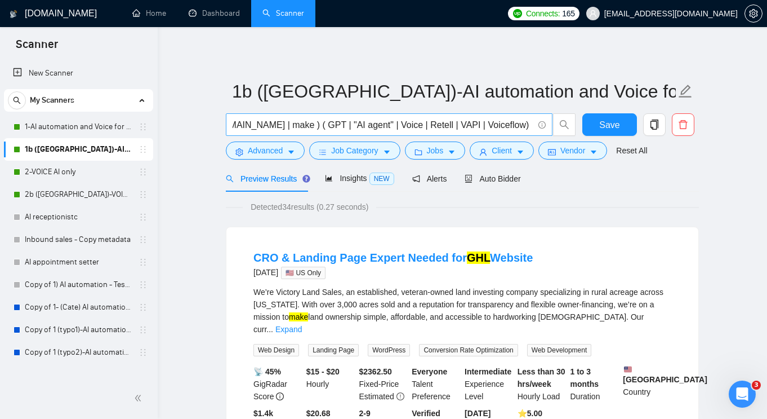
scroll to position [0, 206]
click at [505, 127] on input "("AI Automation" | Automat* | Automation | n8n | [DOMAIN_NAME] | make ) ( GPT |…" at bounding box center [383, 125] width 301 height 14
drag, startPoint x: 174, startPoint y: 193, endPoint x: 185, endPoint y: 193, distance: 11.3
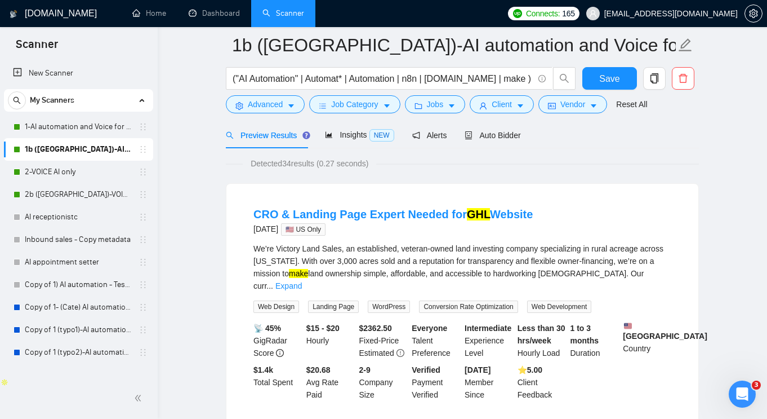
scroll to position [54, 0]
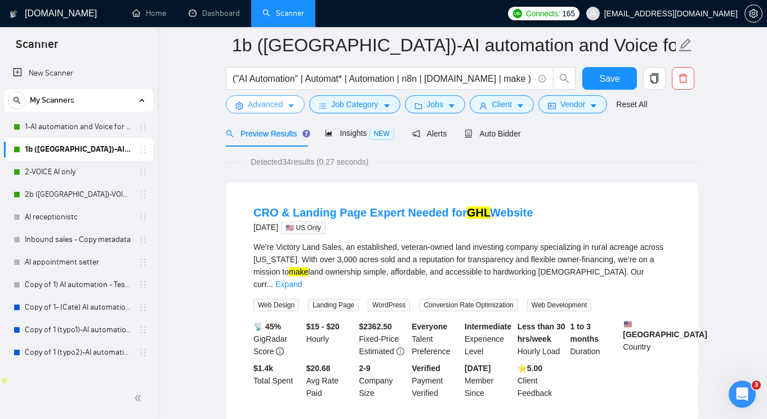
click at [294, 109] on icon "caret-down" at bounding box center [291, 106] width 8 height 8
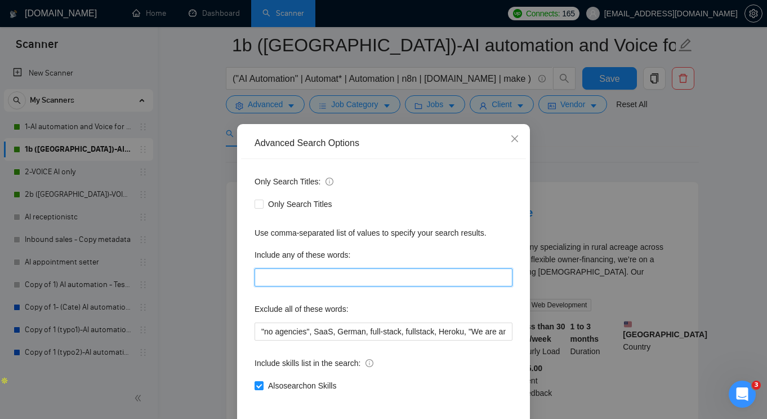
click at [310, 270] on input "text" at bounding box center [384, 277] width 258 height 18
paste input ""AI agent", Voice, [PERSON_NAME], VAPI, Voiceflow, "voice flow""
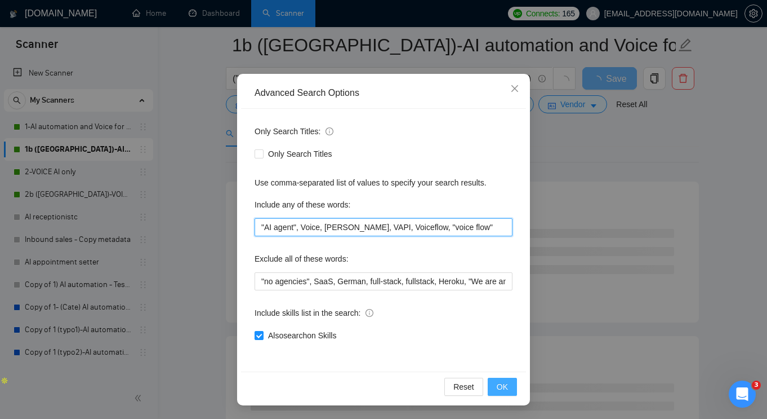
type input ""AI agent", Voice, [PERSON_NAME], VAPI, Voiceflow, "voice flow""
click at [497, 384] on span "OK" at bounding box center [502, 386] width 11 height 12
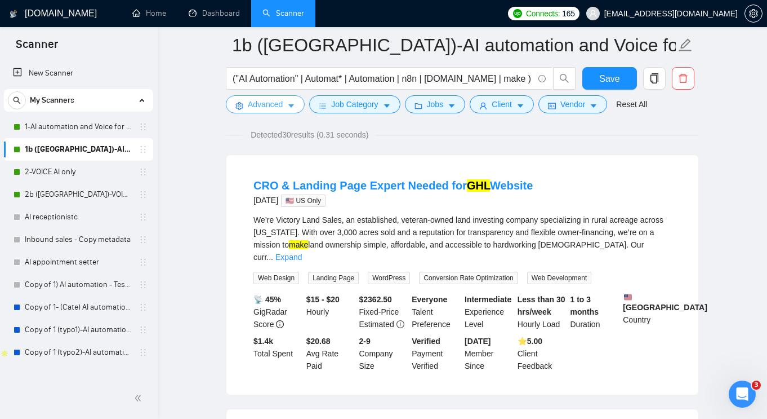
scroll to position [0, 0]
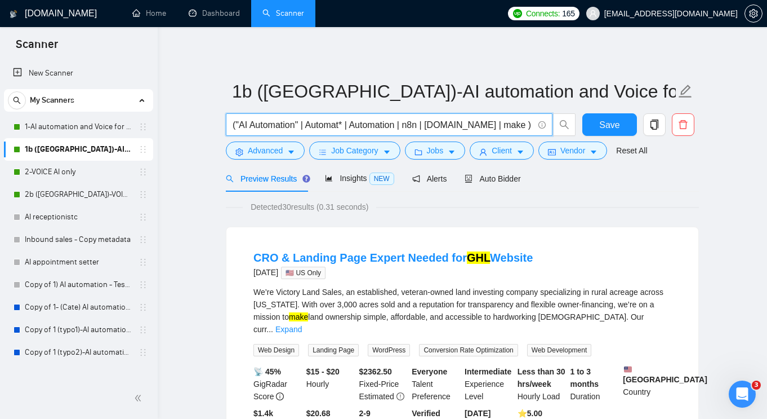
click at [416, 125] on input "("AI Automation" | Automat* | Automation | n8n | [DOMAIN_NAME] | make ) ( GPT |…" at bounding box center [383, 125] width 301 height 14
drag, startPoint x: 415, startPoint y: 125, endPoint x: 220, endPoint y: 130, distance: 195.0
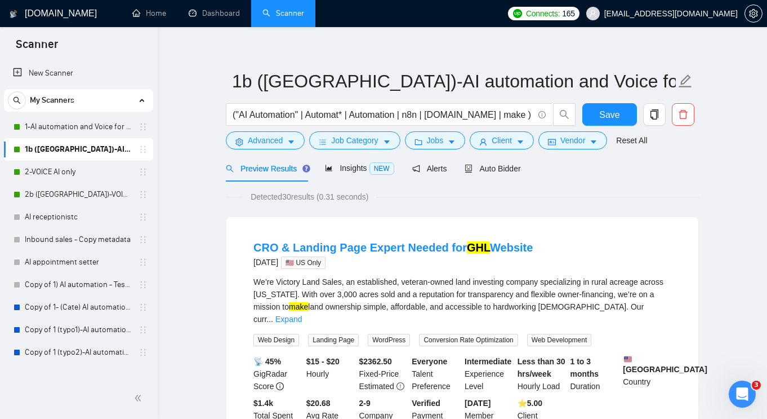
scroll to position [12, 0]
